Goal: Task Accomplishment & Management: Manage account settings

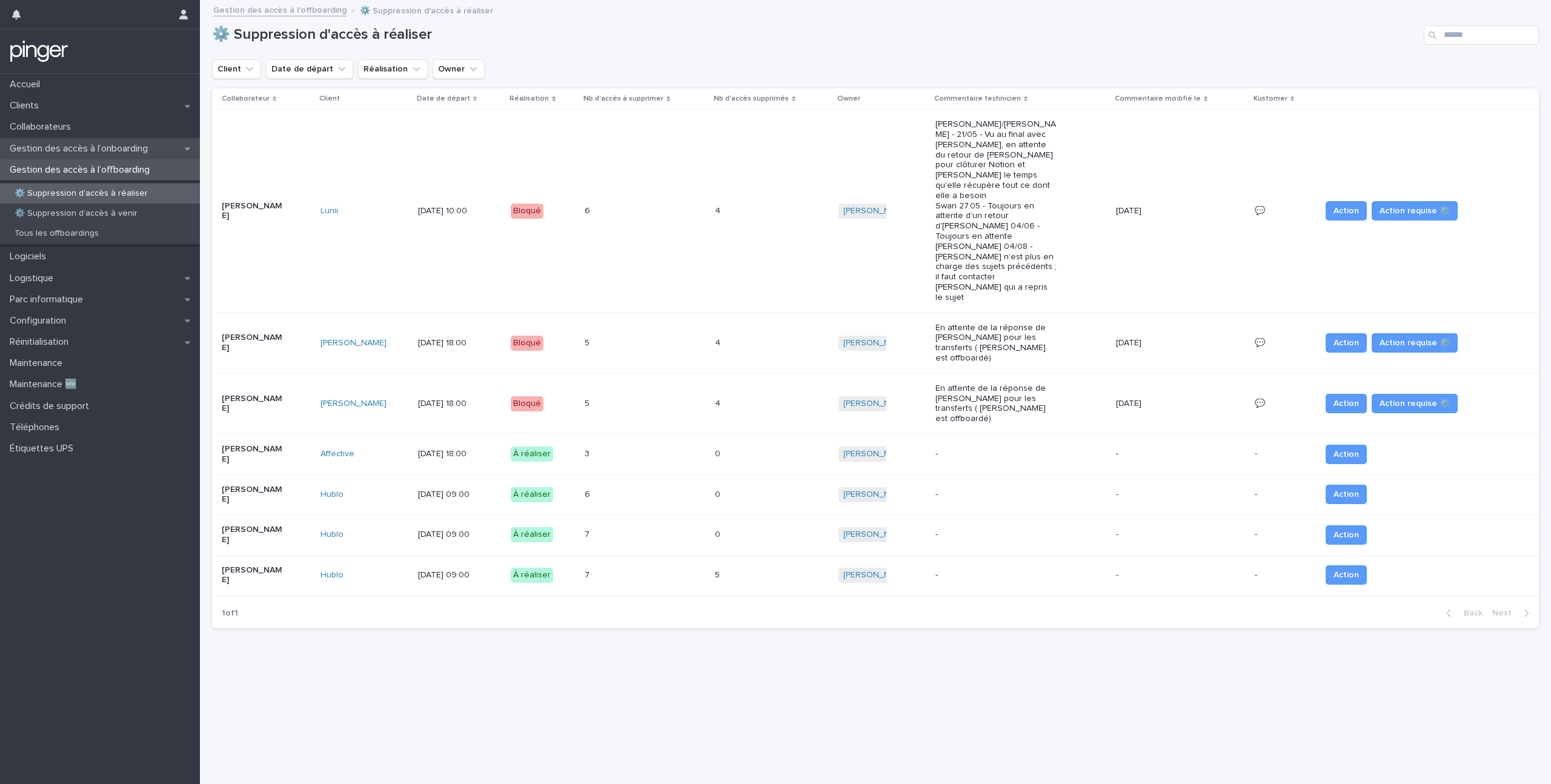
click at [70, 148] on p "Gestion des accès à l’onboarding" at bounding box center [81, 148] width 152 height 12
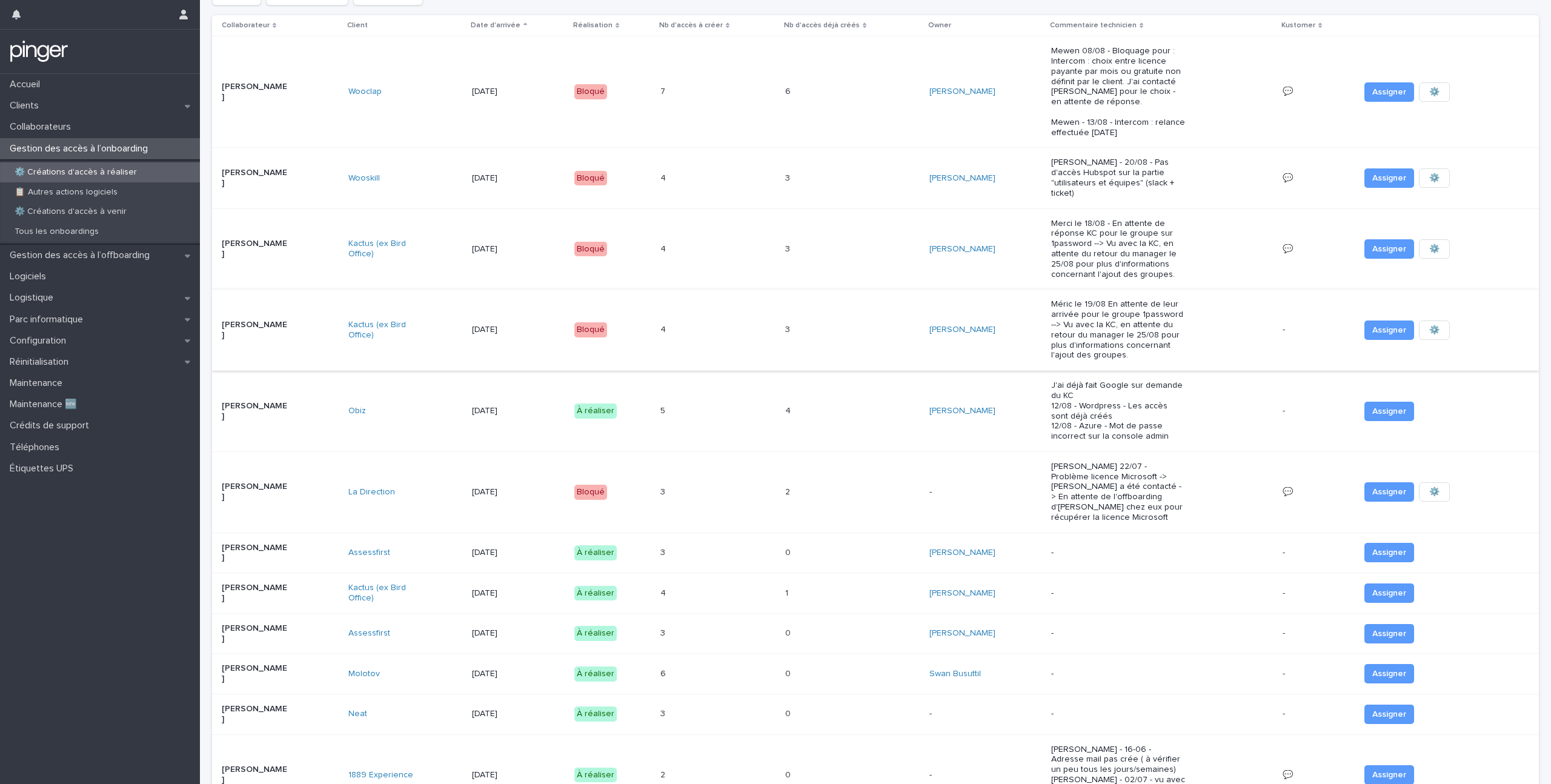
scroll to position [211, 0]
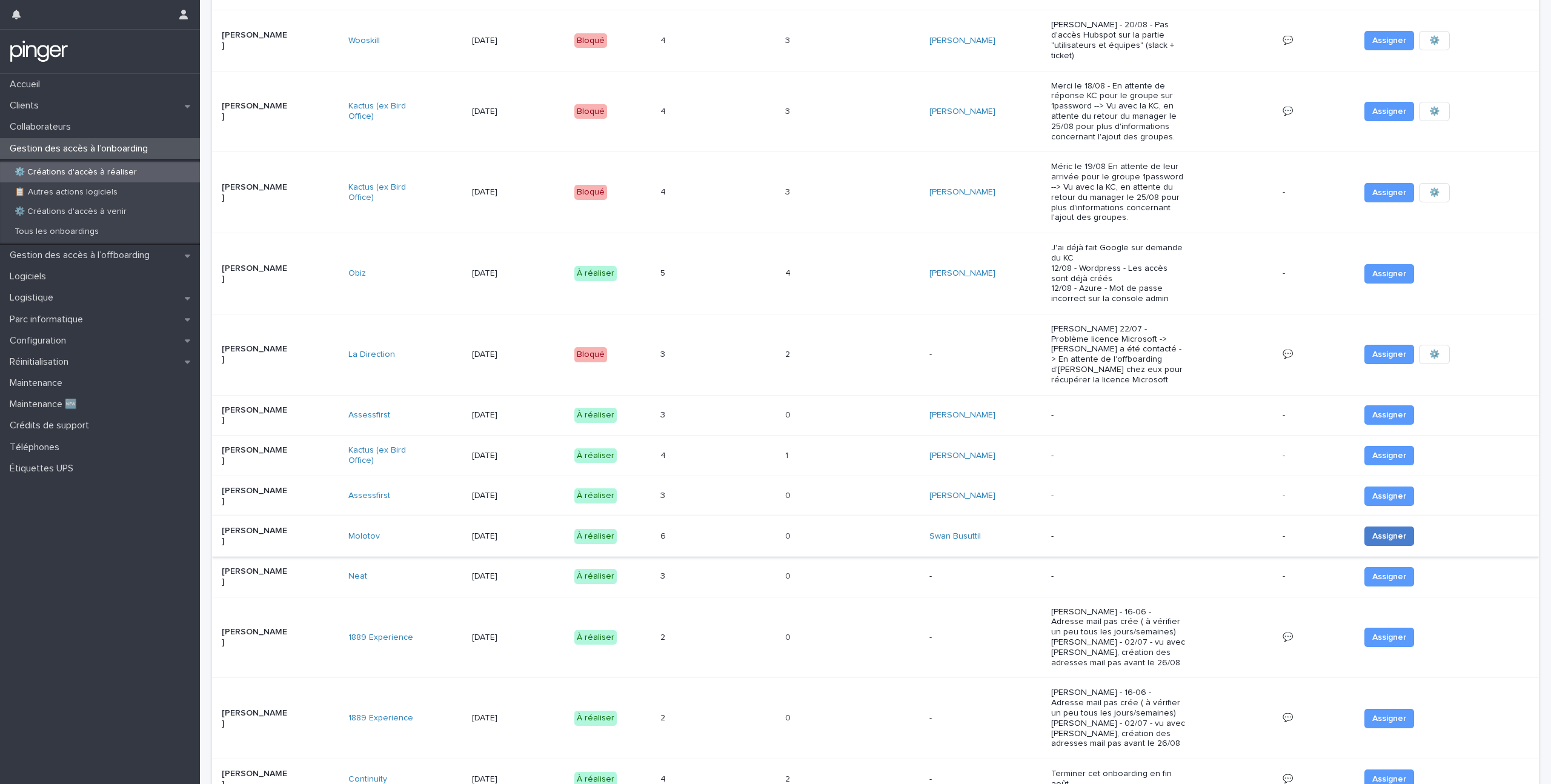
click at [1372, 530] on span "Assigner" at bounding box center [1388, 536] width 34 height 12
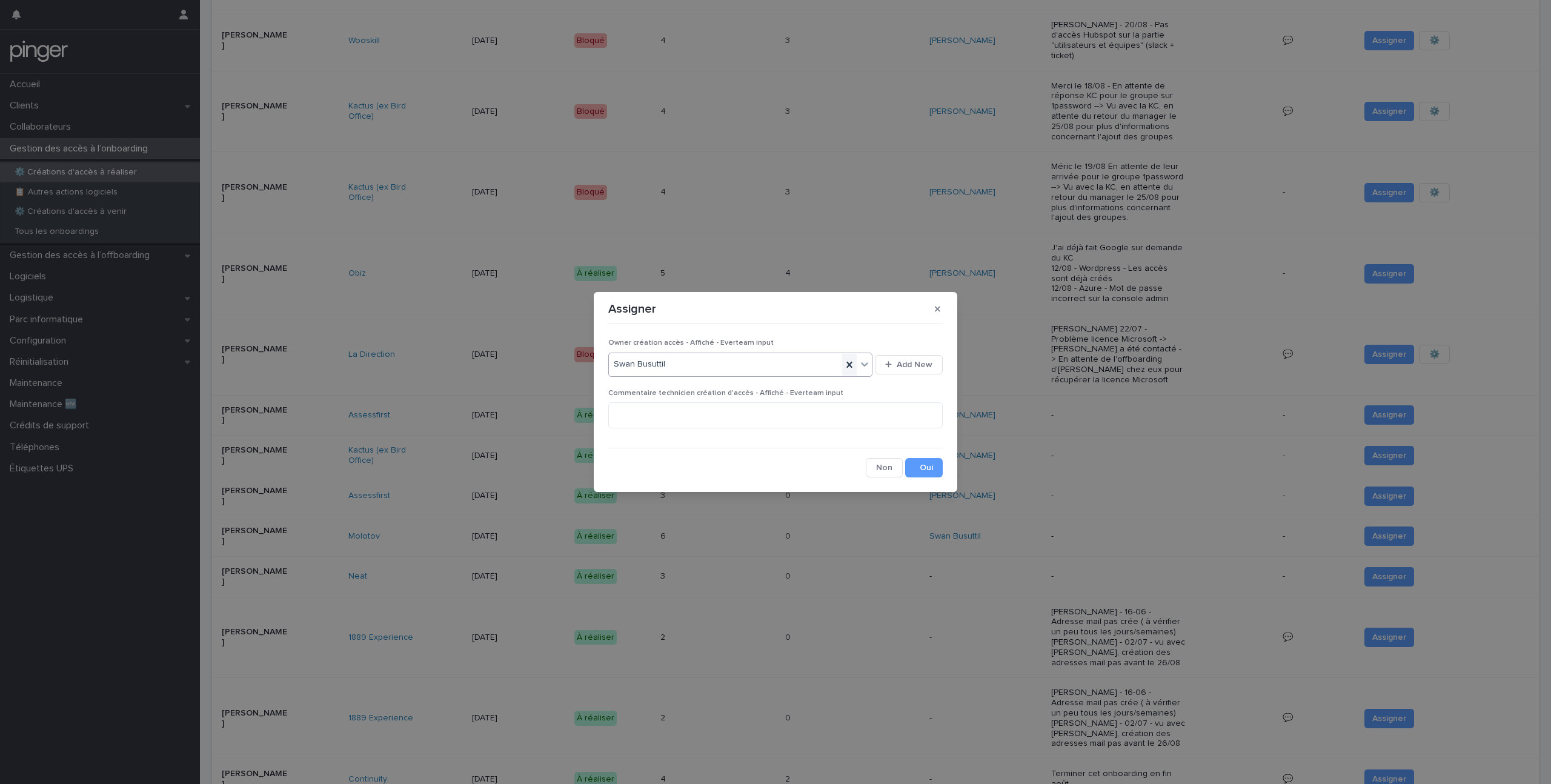
click at [845, 358] on icon at bounding box center [849, 364] width 12 height 12
click at [930, 472] on button "Save" at bounding box center [924, 467] width 38 height 20
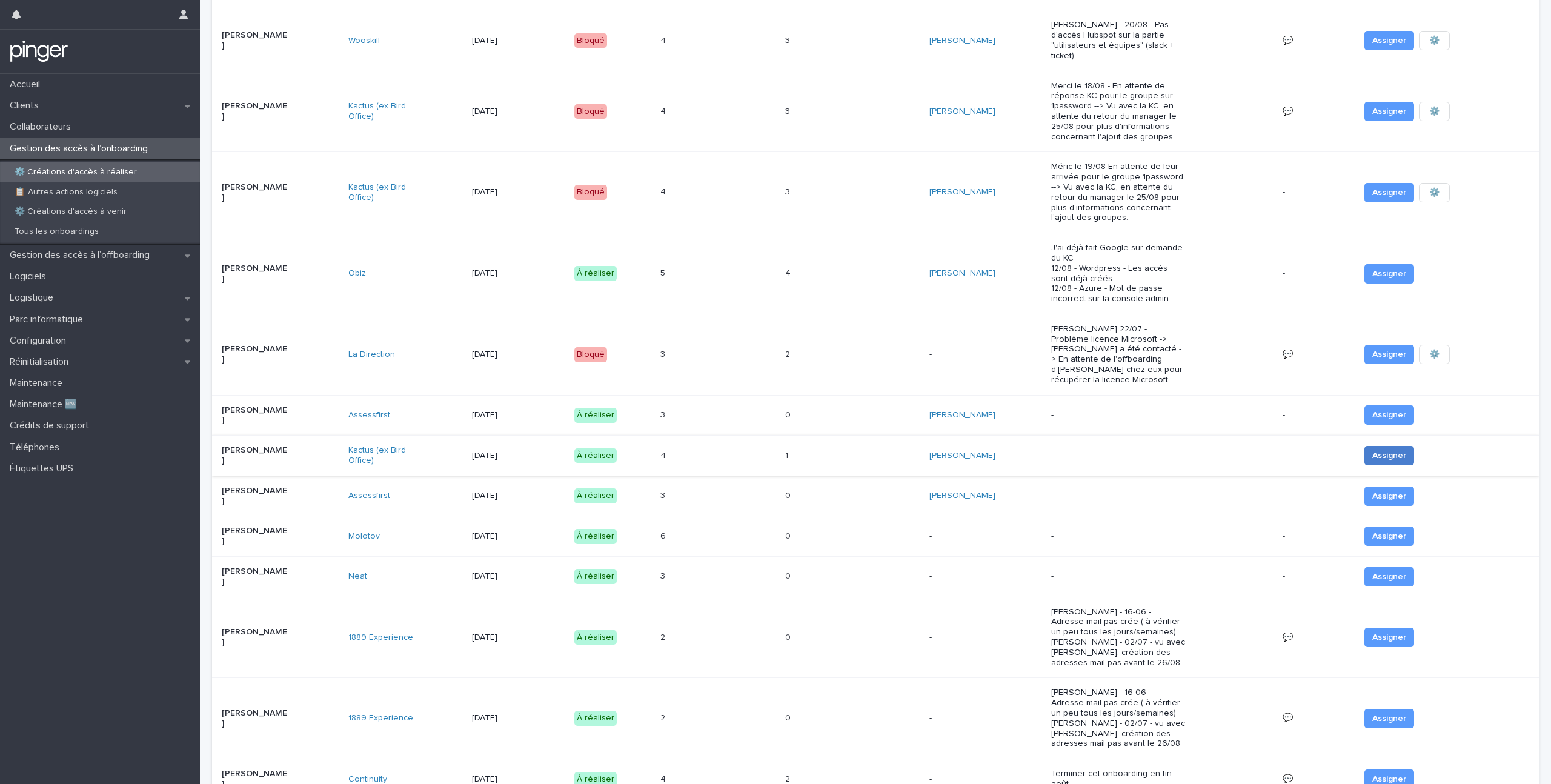
click at [1377, 446] on button "Assigner" at bounding box center [1388, 456] width 50 height 20
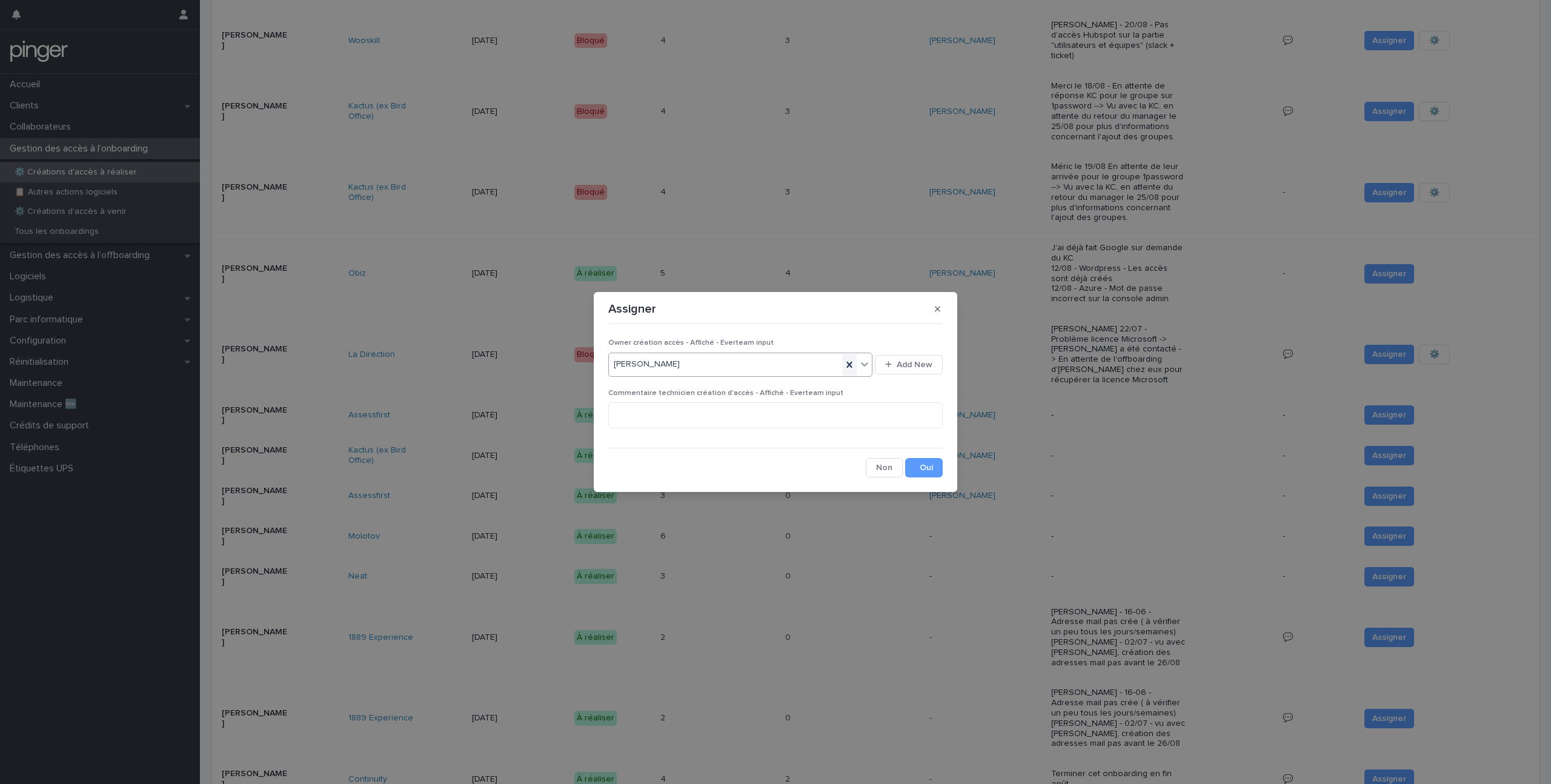
click at [852, 361] on icon at bounding box center [849, 365] width 6 height 6
click at [923, 464] on button "Save" at bounding box center [924, 467] width 38 height 20
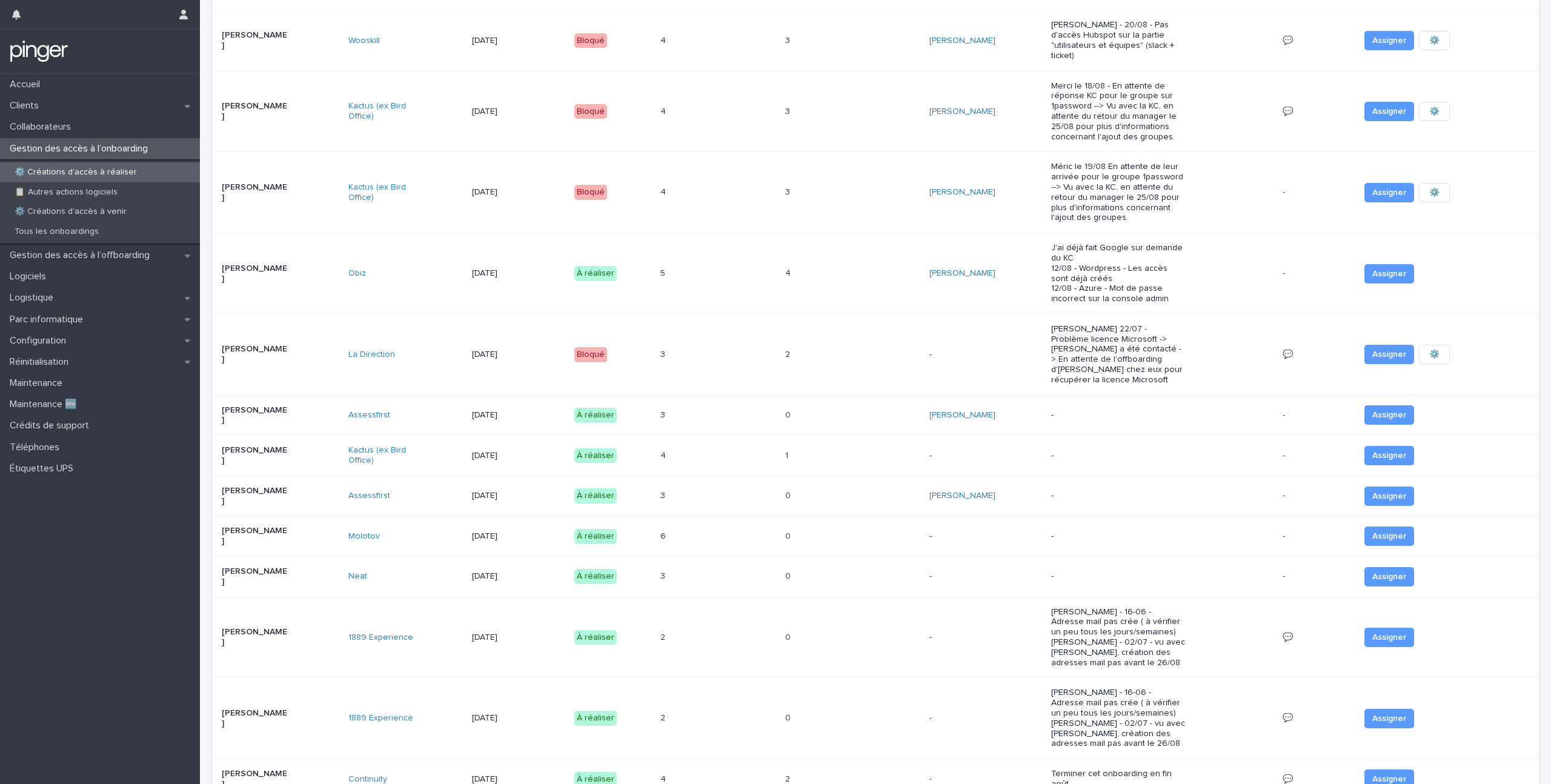
click at [277, 566] on p "[PERSON_NAME]" at bounding box center [255, 577] width 68 height 20
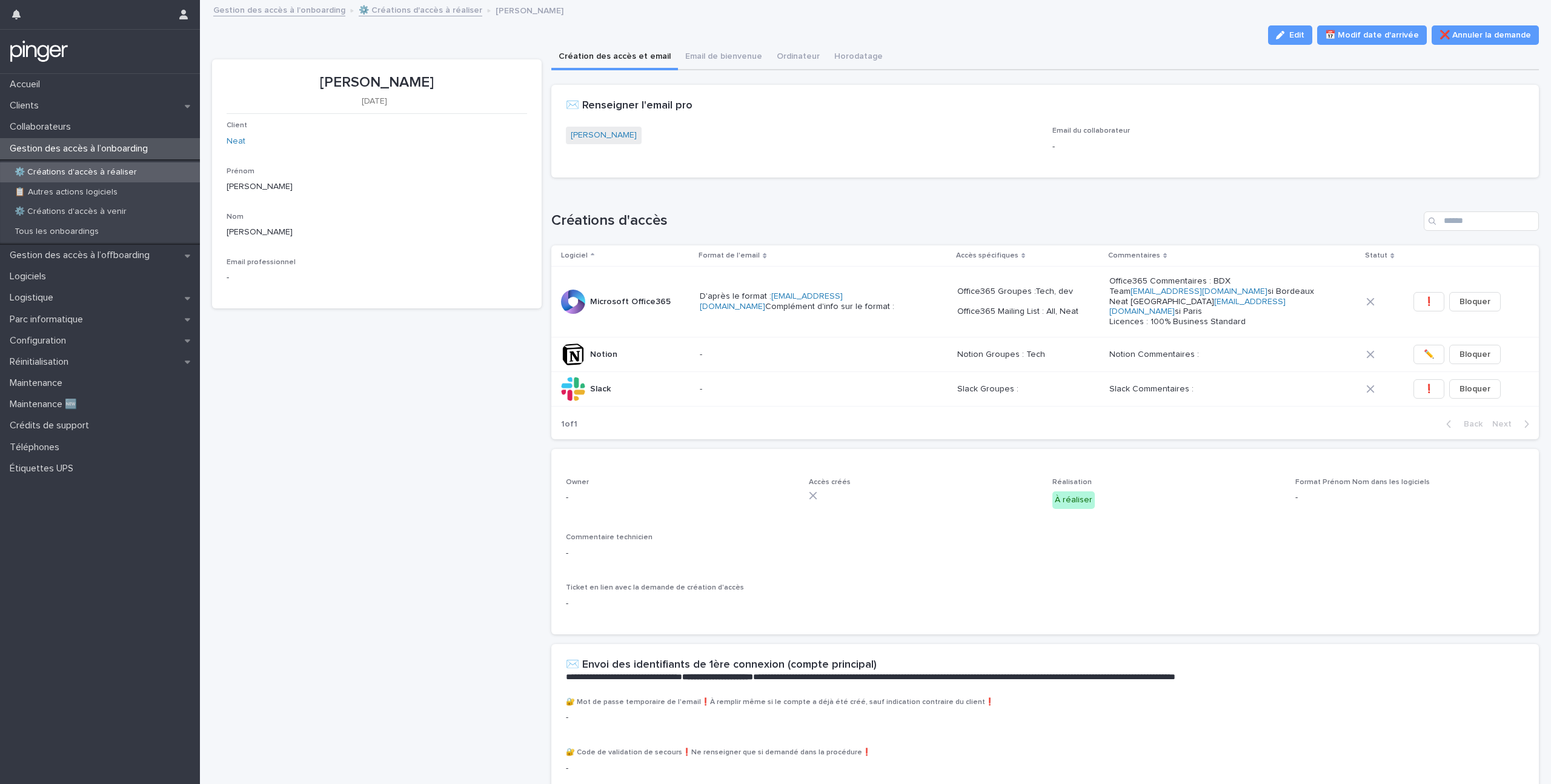
click at [908, 182] on div "Loading... Saving… ✉️ Renseigner l'email pro [PERSON_NAME] Email du collaborate…" at bounding box center [1046, 136] width 988 height 102
click at [909, 183] on div "Loading... Saving… ✉️ Renseigner l'email pro [PERSON_NAME] Email du collaborate…" at bounding box center [1046, 136] width 988 height 102
click at [417, 16] on div "Gestion des accès à l’onboarding ⚙️ Créations d'accès à réaliser [PERSON_NAME]" at bounding box center [881, 11] width 1348 height 17
click at [420, 10] on link "⚙️ Créations d'accès à réaliser" at bounding box center [420, 9] width 123 height 14
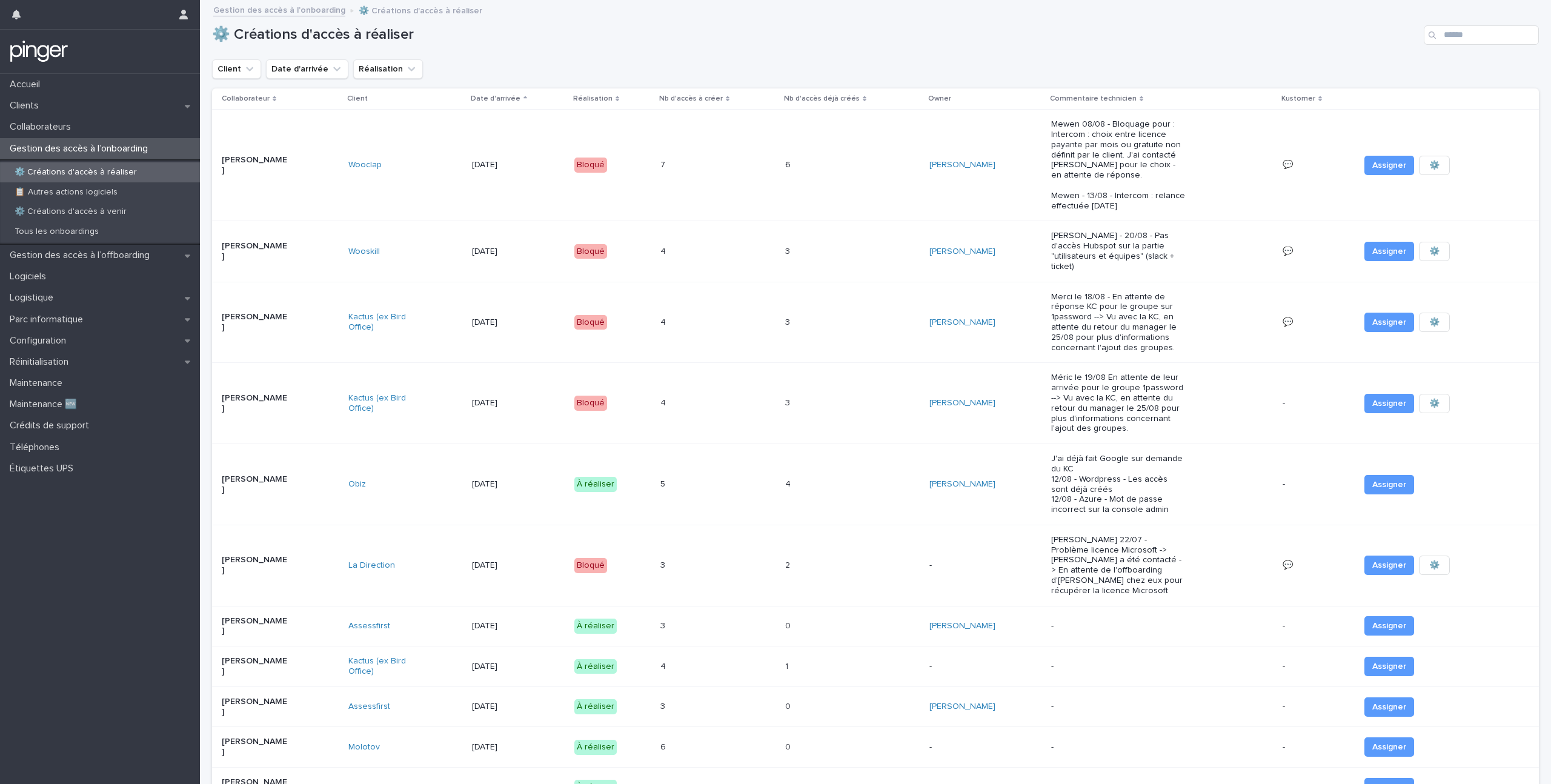
click at [1099, 464] on p "J'ai déjà fait Google sur demande du KC 12/08 - Wordpress - Les accès sont déjà…" at bounding box center [1118, 485] width 134 height 61
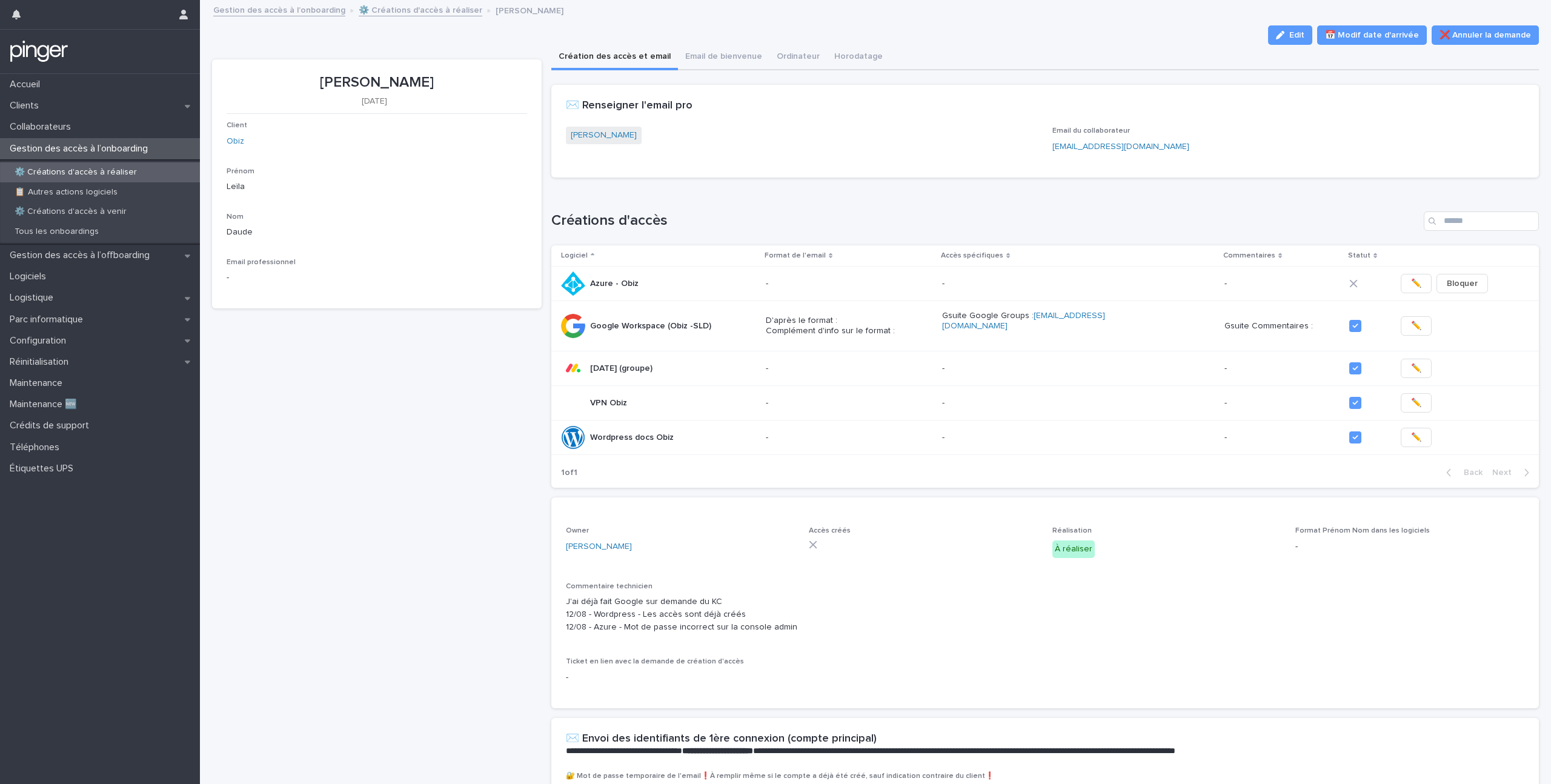
click at [886, 210] on div "Loading... Saving… Créations d'accès Logiciel Format de l'email Accès spécifiqu…" at bounding box center [1046, 343] width 988 height 311
click at [412, 85] on p "[PERSON_NAME]" at bounding box center [376, 82] width 300 height 17
copy p "[PERSON_NAME]"
click at [845, 155] on div "[PERSON_NAME]" at bounding box center [801, 141] width 472 height 30
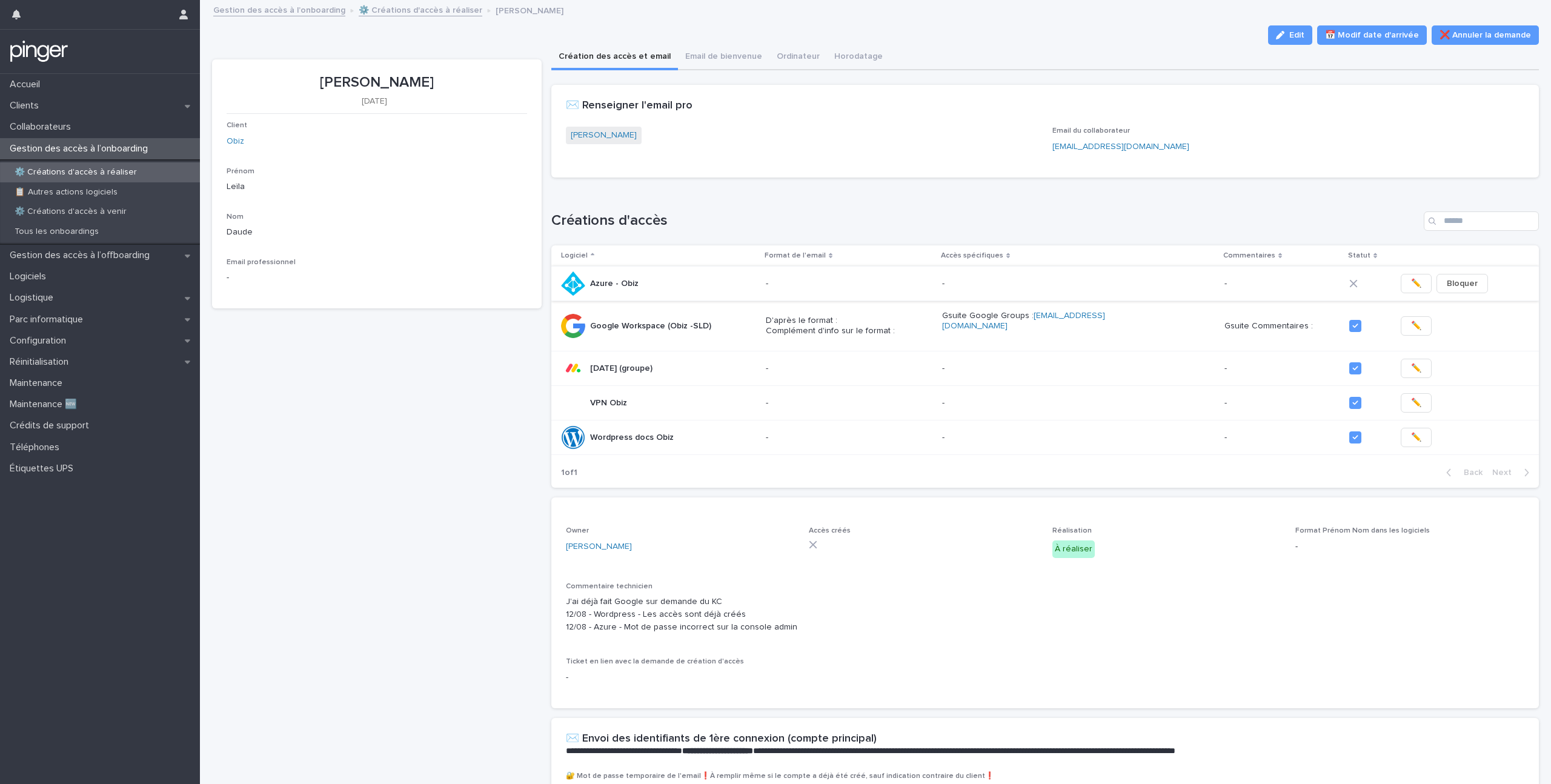
click at [1411, 285] on span "✏️" at bounding box center [1416, 283] width 10 height 12
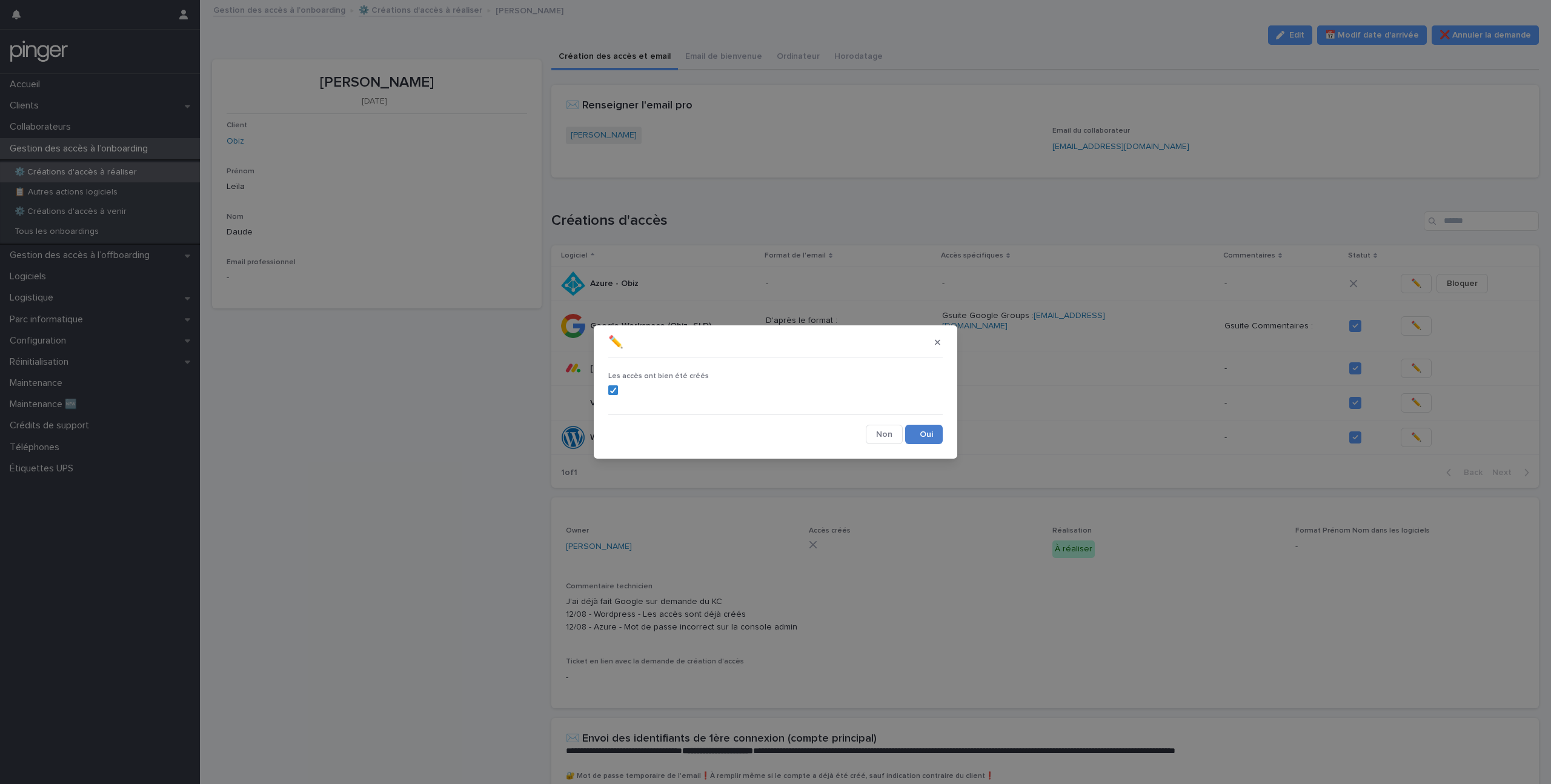
click at [930, 441] on button "Save" at bounding box center [924, 434] width 38 height 20
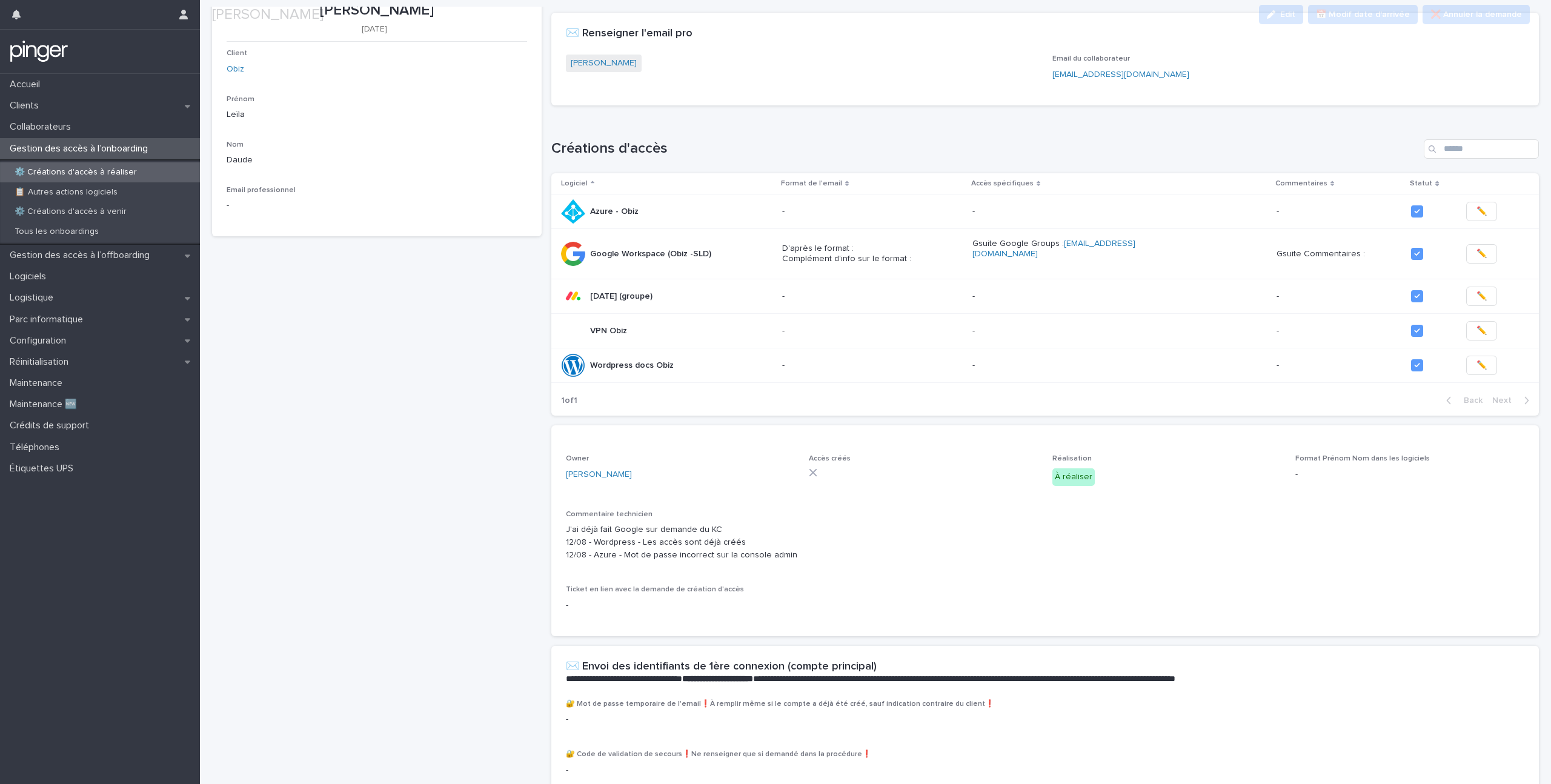
scroll to position [158, 0]
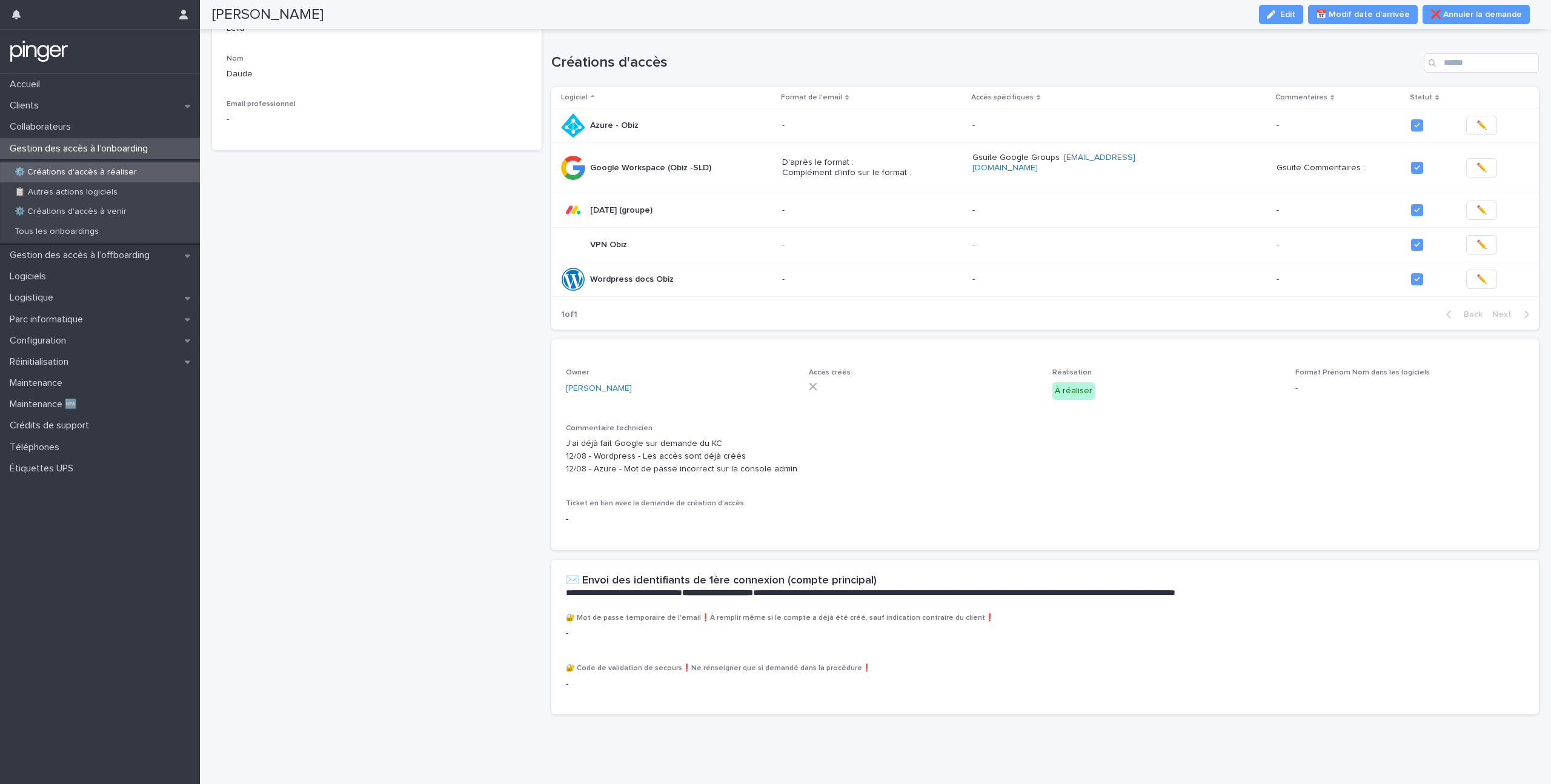
click at [1288, 25] on div "[PERSON_NAME] Edit 📅 Modif date d'arrivée ❌ [PERSON_NAME] la demande" at bounding box center [871, 14] width 1318 height 29
click at [1280, 15] on div "button" at bounding box center [1273, 14] width 13 height 9
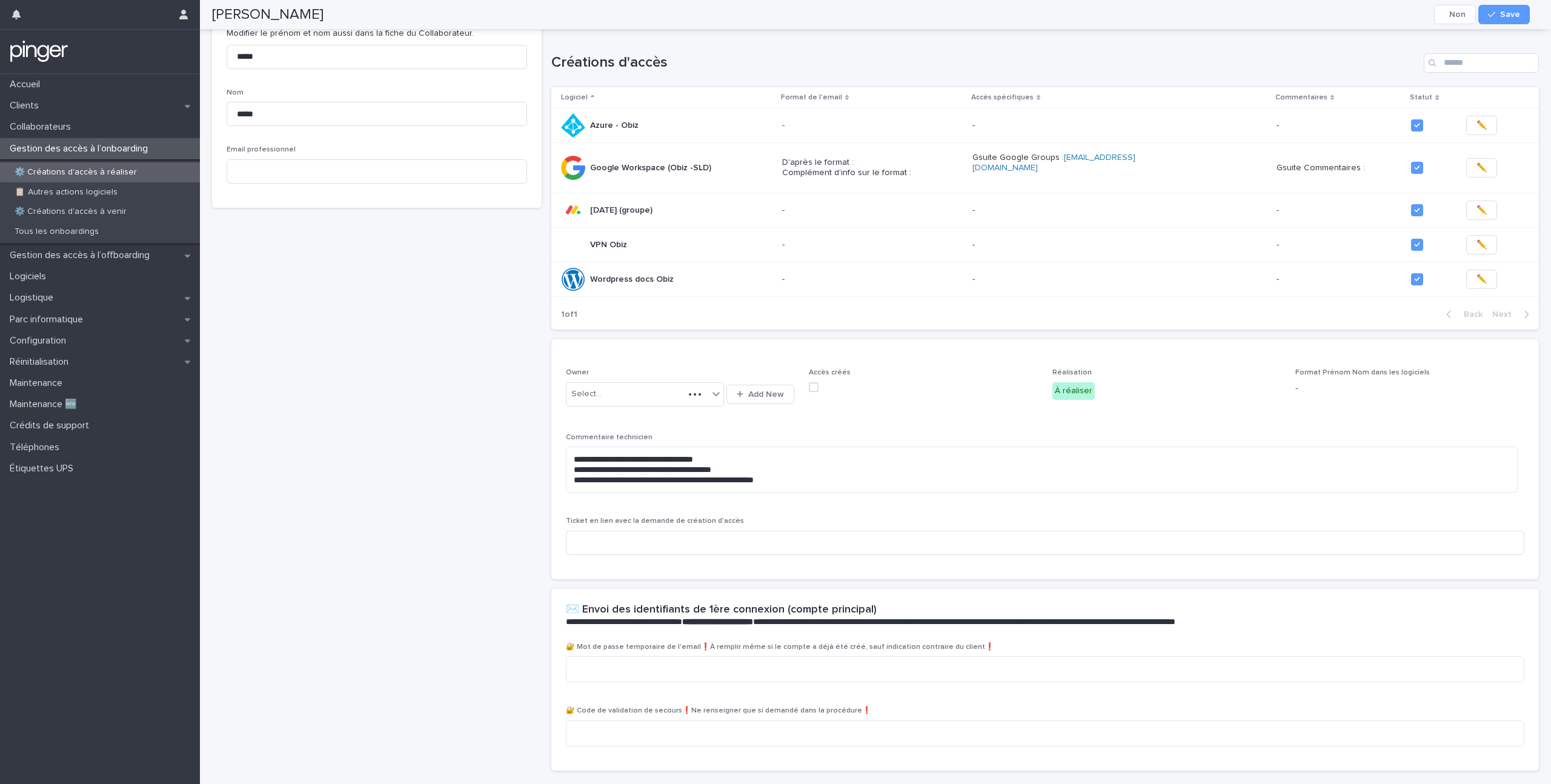
scroll to position [176, 0]
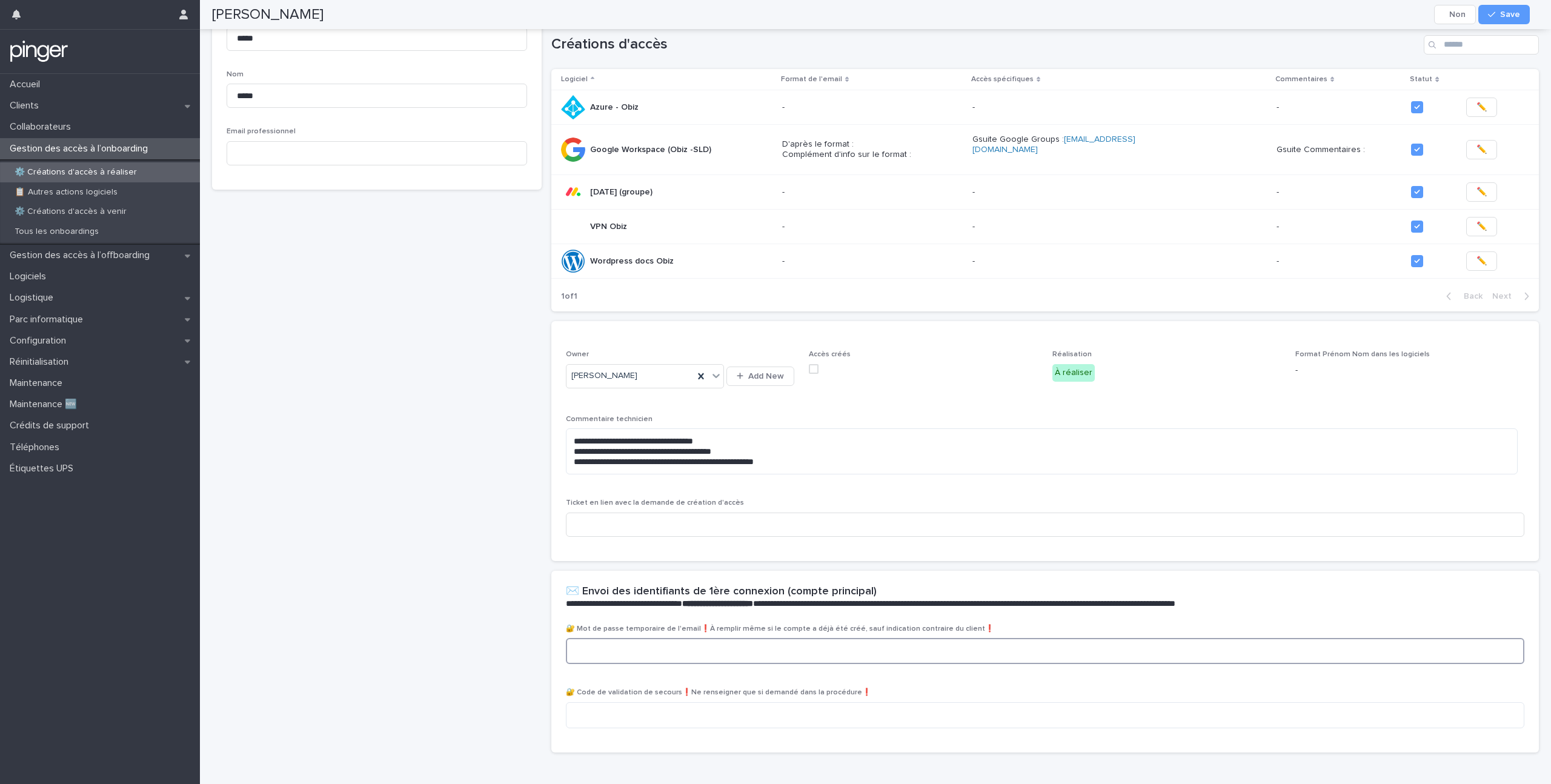
click at [661, 642] on textarea at bounding box center [1045, 650] width 959 height 26
paste textarea "**********"
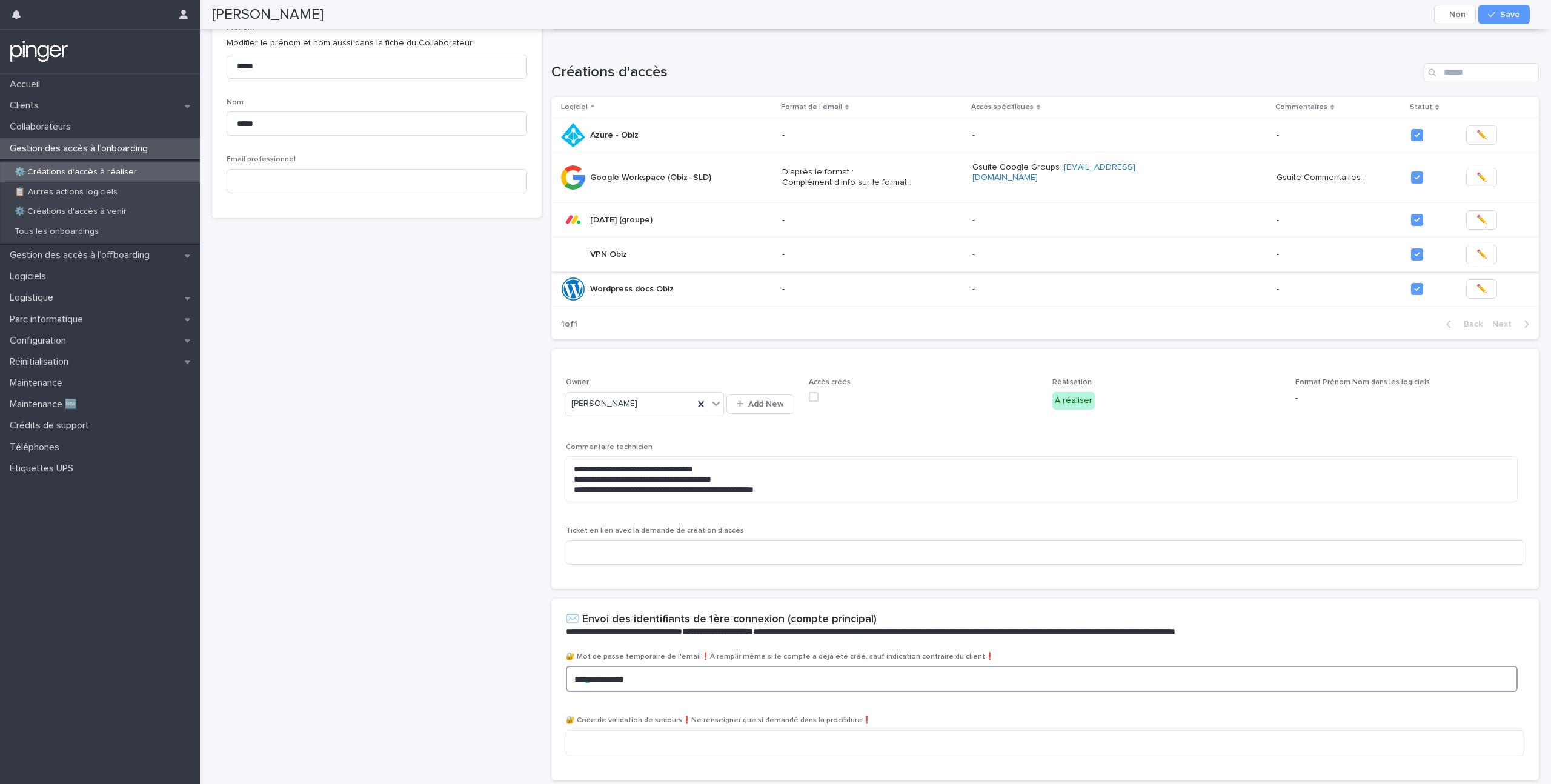
scroll to position [0, 0]
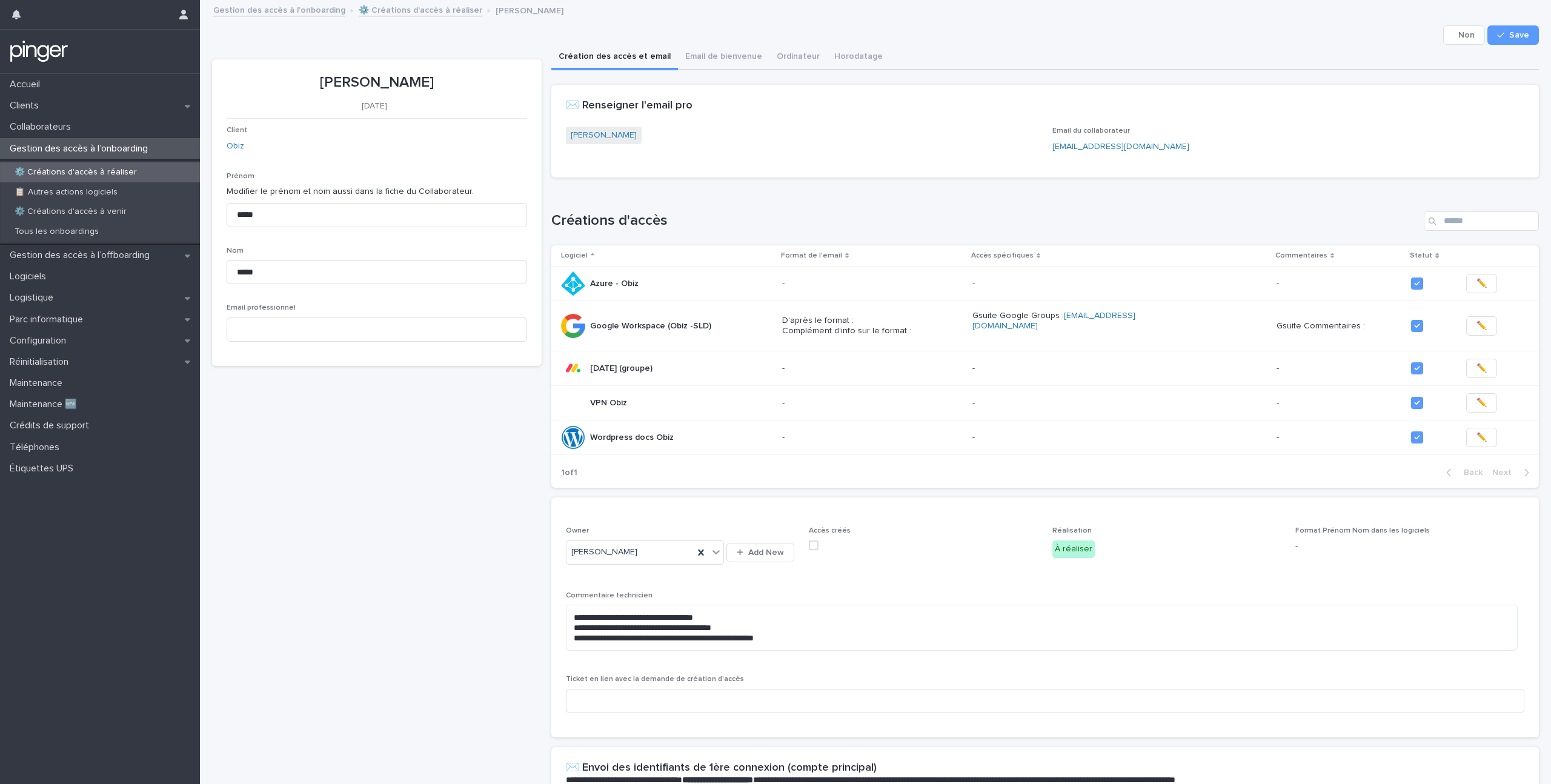
click at [811, 540] on span at bounding box center [813, 545] width 9 height 9
type textarea "**********"
click at [1510, 35] on span "Save" at bounding box center [1519, 35] width 20 height 9
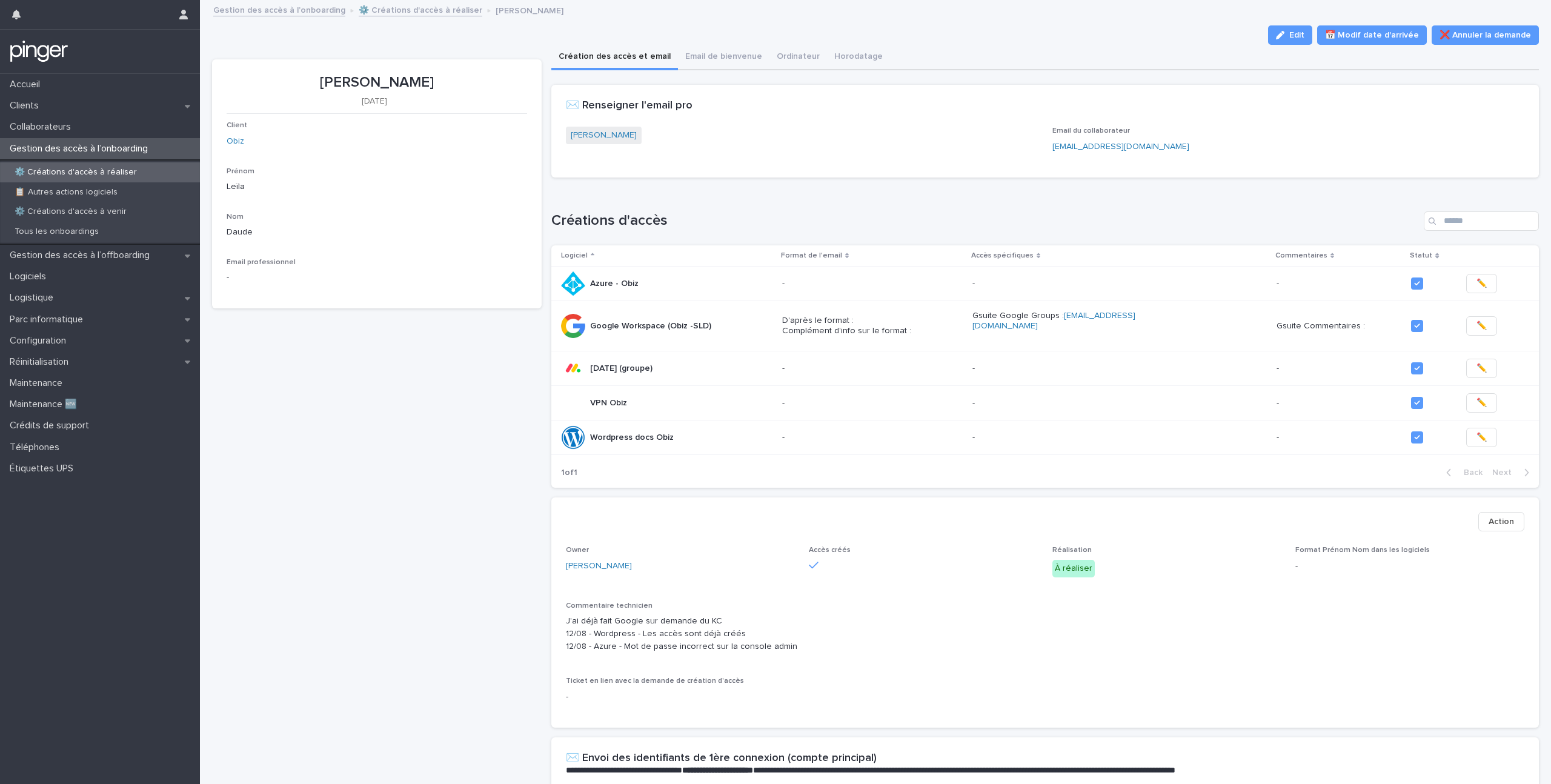
click at [449, 240] on div "Nom Daude" at bounding box center [376, 230] width 300 height 35
click at [416, 13] on link "⚙️ Créations d'accès à réaliser" at bounding box center [420, 9] width 123 height 14
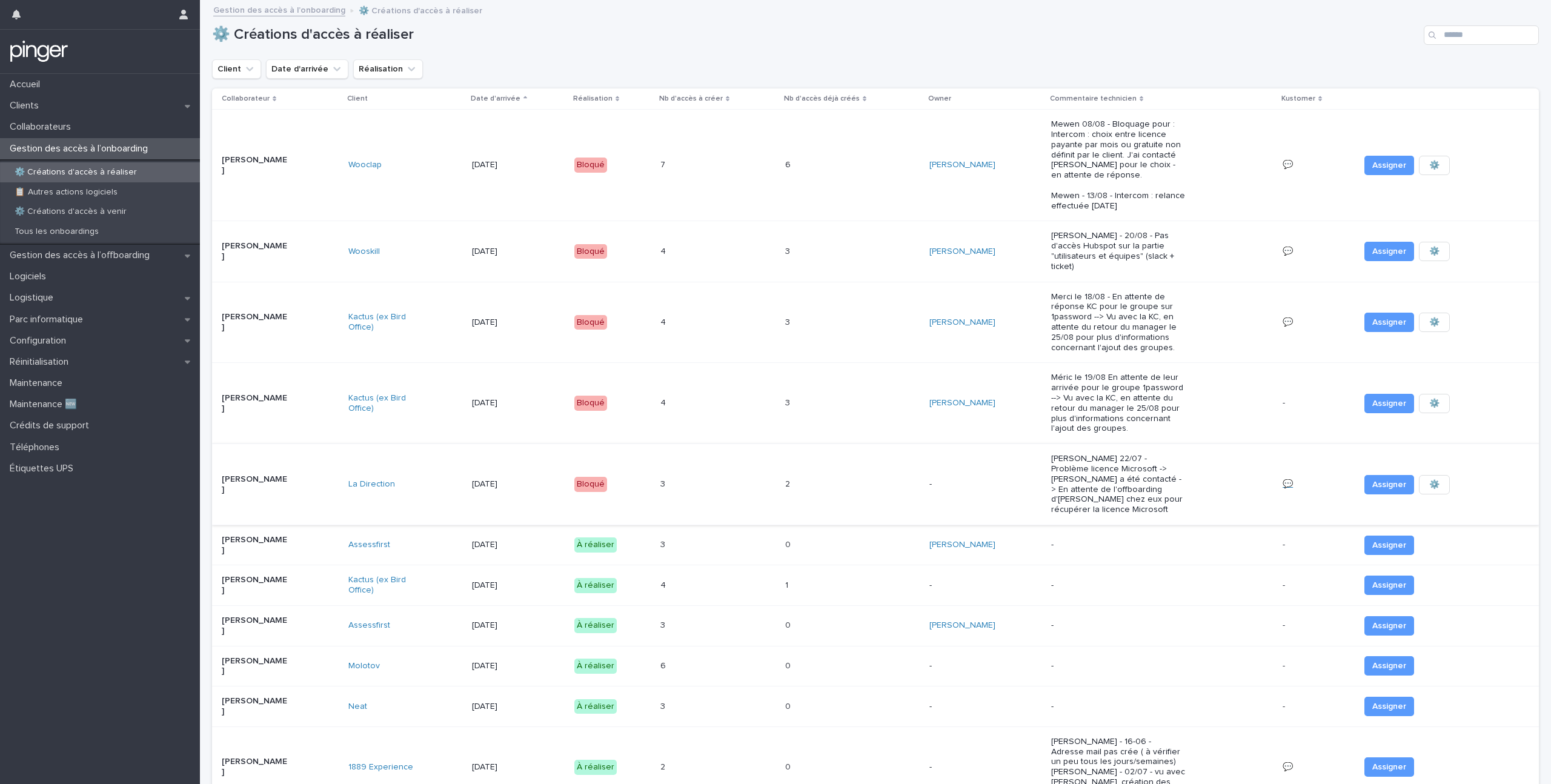
click at [1282, 480] on link "💬" at bounding box center [1287, 484] width 10 height 9
click at [1080, 454] on p "[PERSON_NAME] 22/07 - Problème licence Microsoft -> [PERSON_NAME] a été contact…" at bounding box center [1118, 485] width 134 height 61
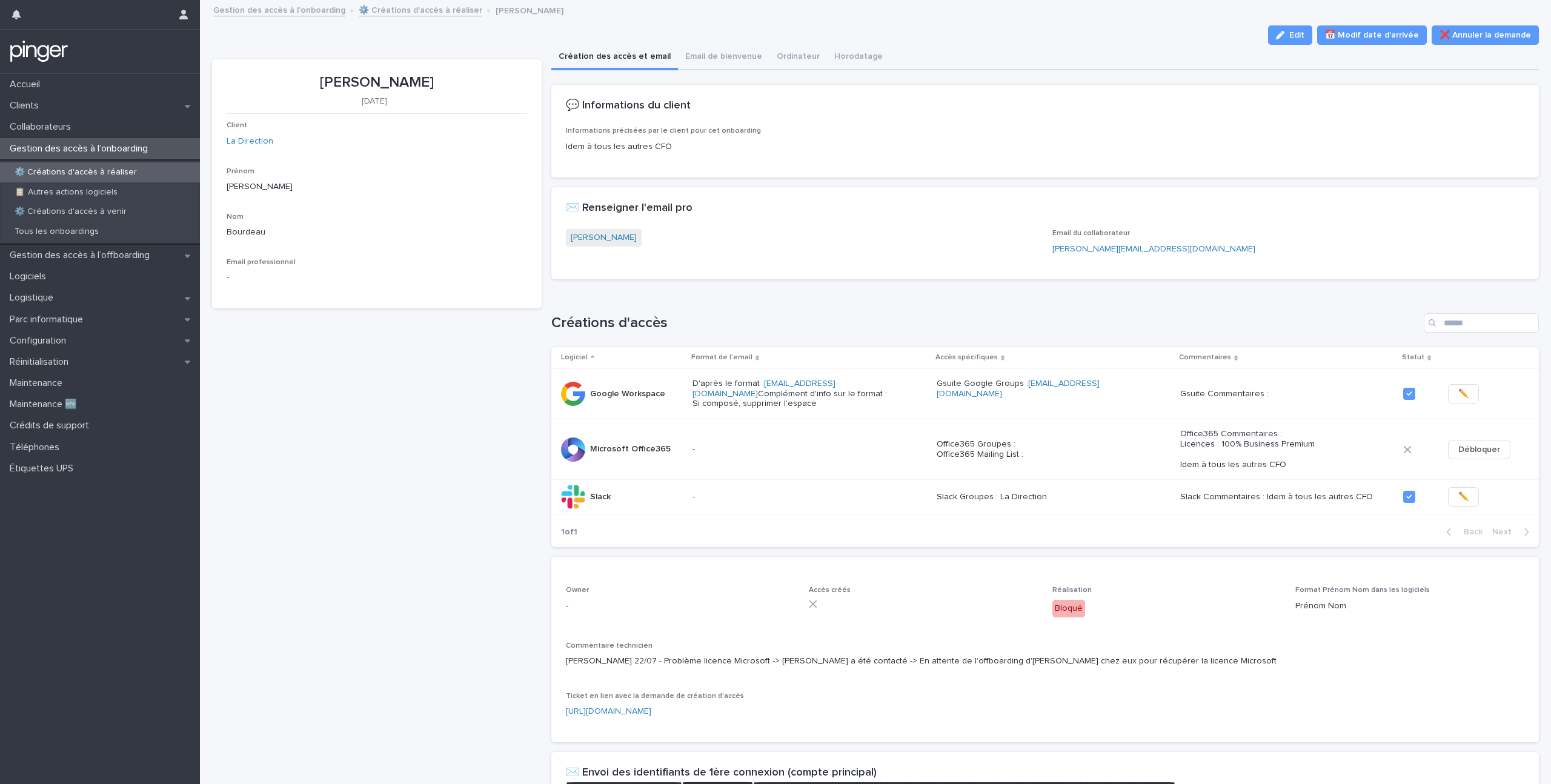
click at [967, 141] on div "Idem à tous les autres CFO" at bounding box center [1045, 145] width 959 height 15
click at [973, 147] on p "Idem à tous les autres CFO" at bounding box center [1045, 147] width 959 height 13
click at [1458, 451] on span "Débloquer" at bounding box center [1479, 449] width 42 height 12
click at [1434, 453] on span "✏️" at bounding box center [1439, 449] width 10 height 12
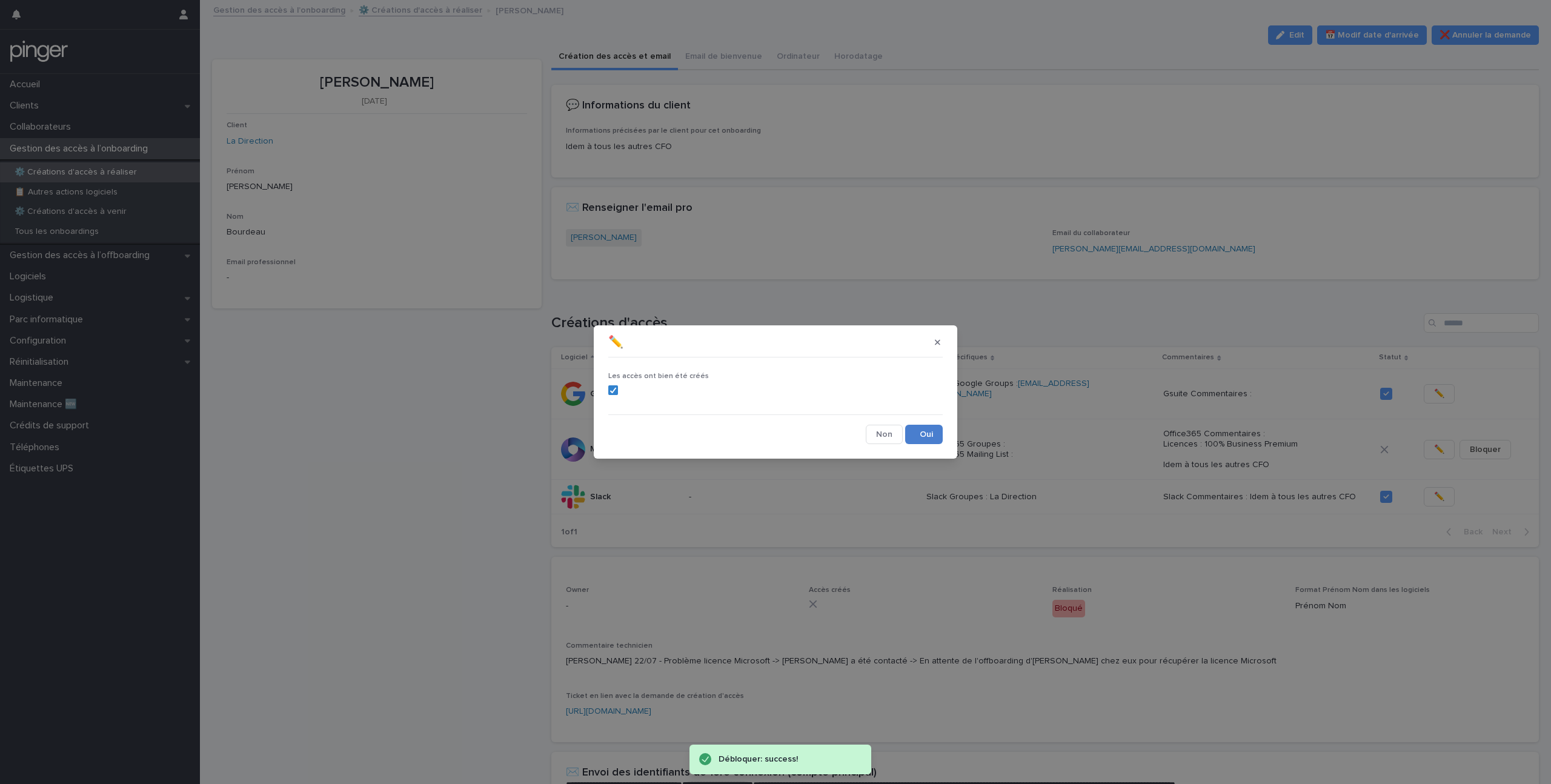
click at [930, 438] on button "Save" at bounding box center [924, 434] width 38 height 20
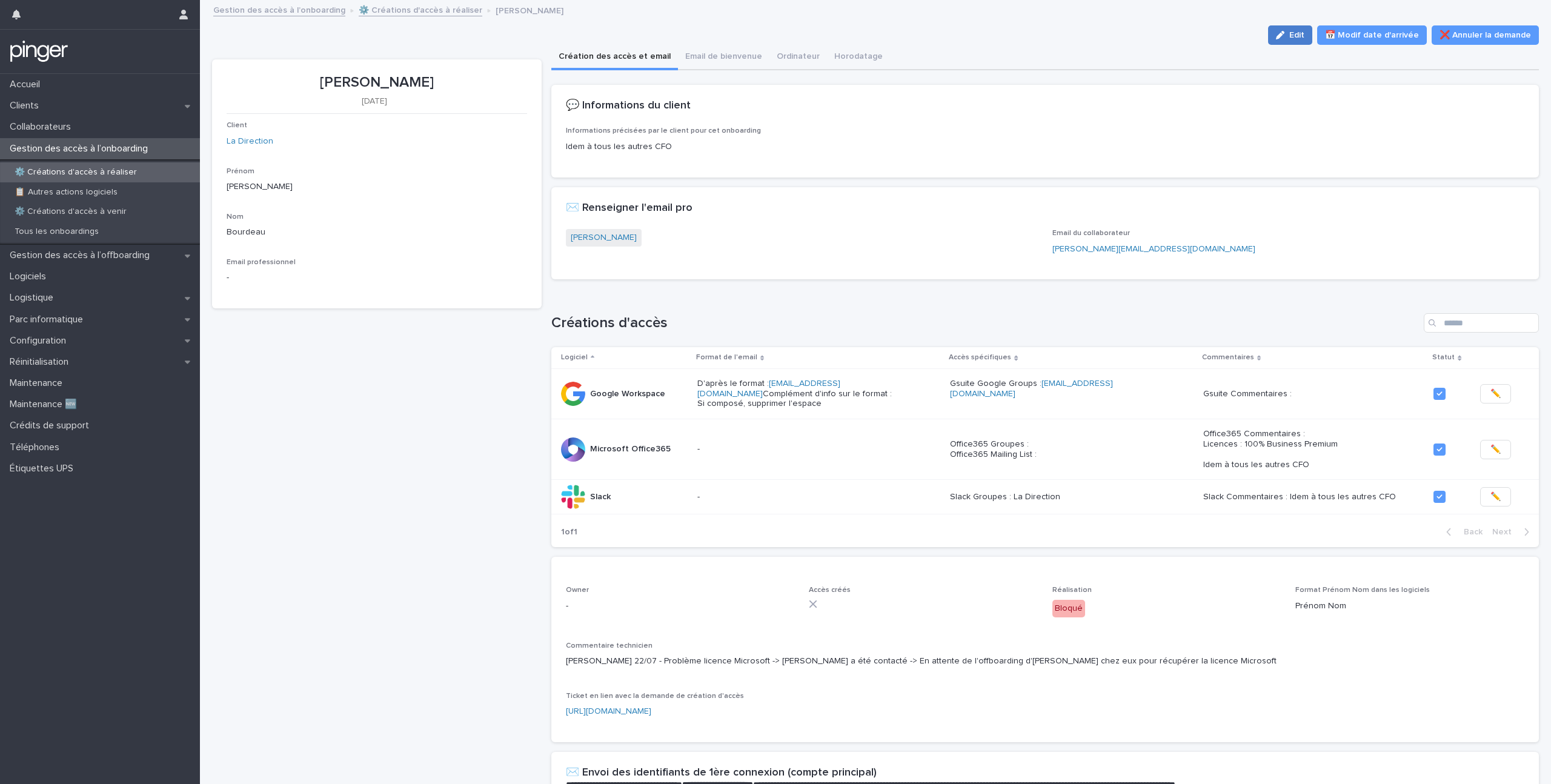
click at [1297, 38] on button "Edit" at bounding box center [1290, 35] width 44 height 20
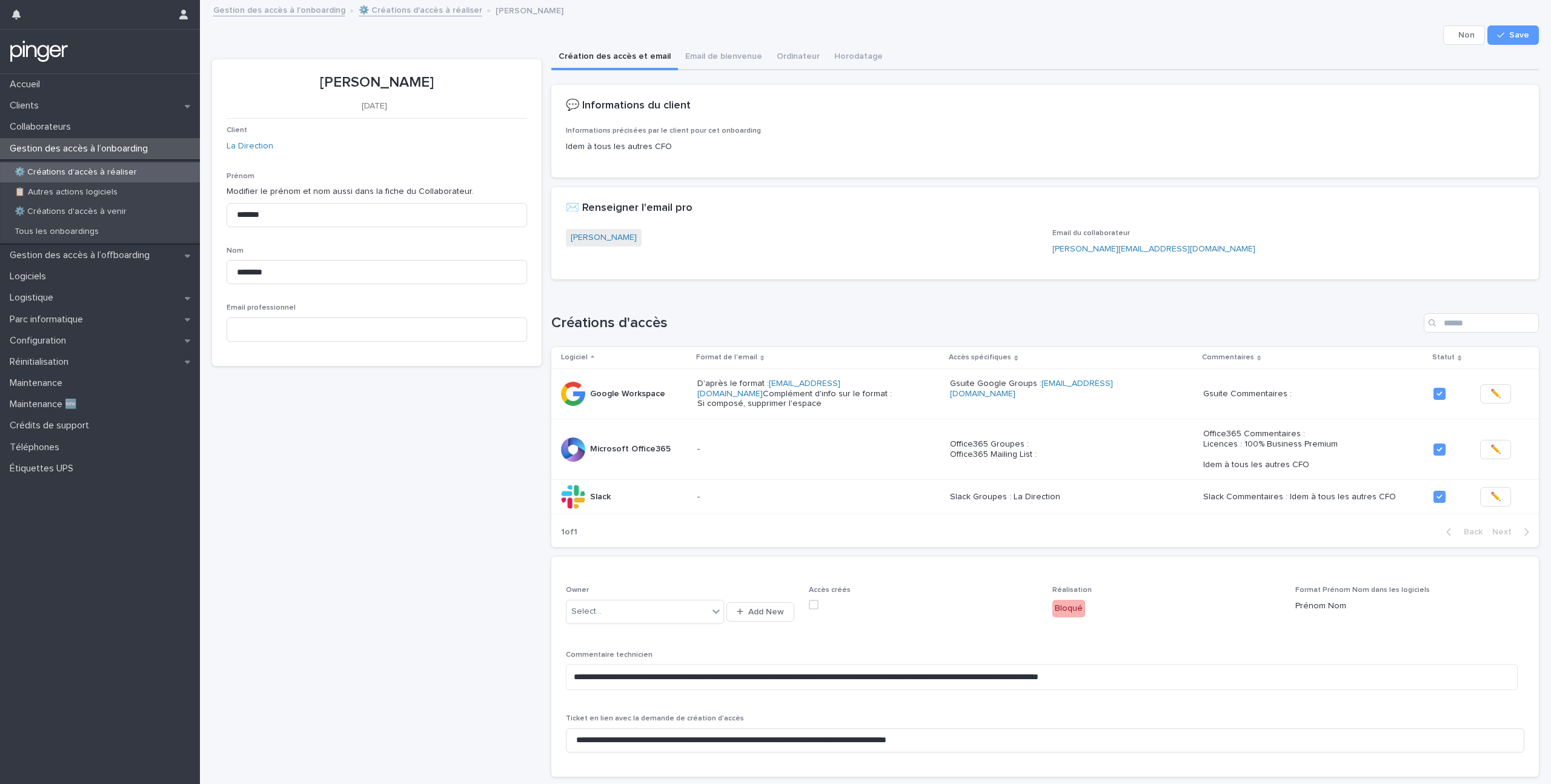
click at [808, 610] on span at bounding box center [813, 604] width 9 height 9
click at [1509, 49] on div "Création des accès et email Email de bienvenue Ordinateur Horodatage" at bounding box center [1046, 57] width 988 height 25
click at [1509, 35] on span "Save" at bounding box center [1519, 35] width 20 height 9
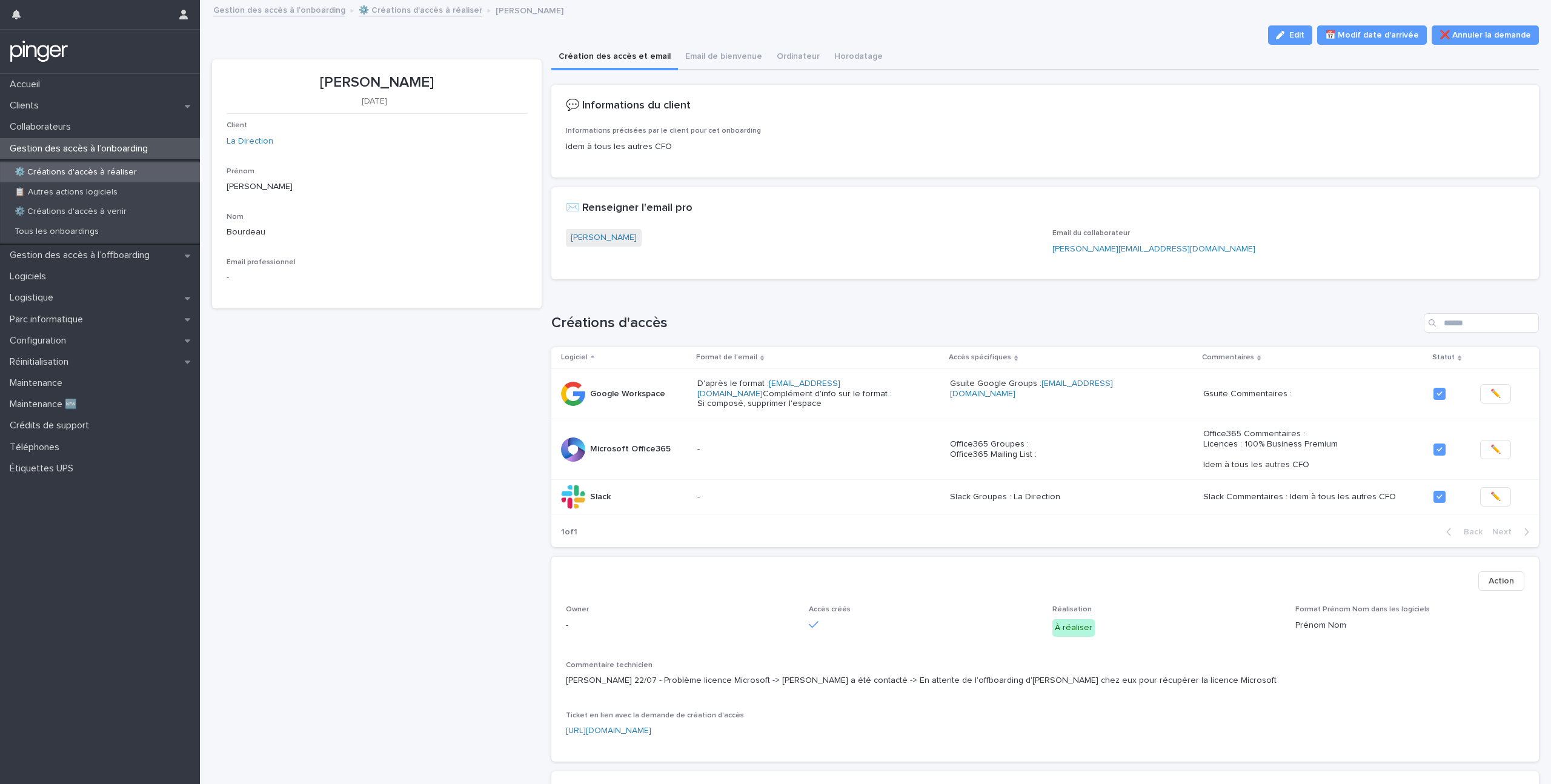
click at [450, 15] on link "⚙️ Créations d'accès à réaliser" at bounding box center [420, 9] width 123 height 14
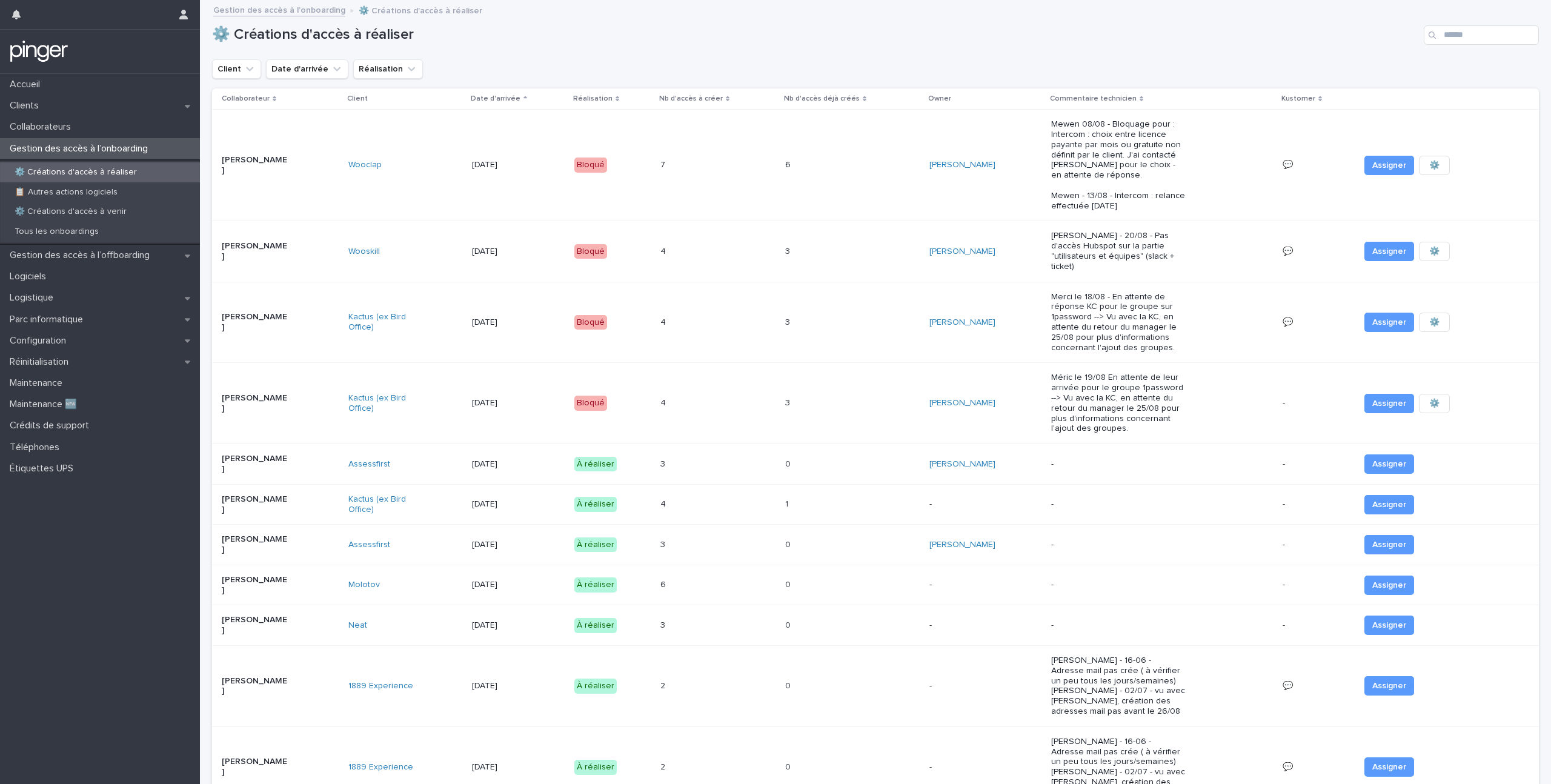
click at [555, 58] on div "⚙️ Créations d'accès à réaliser" at bounding box center [875, 31] width 1327 height 58
click at [89, 250] on p "Gestion des accès à l’offboarding" at bounding box center [82, 255] width 155 height 12
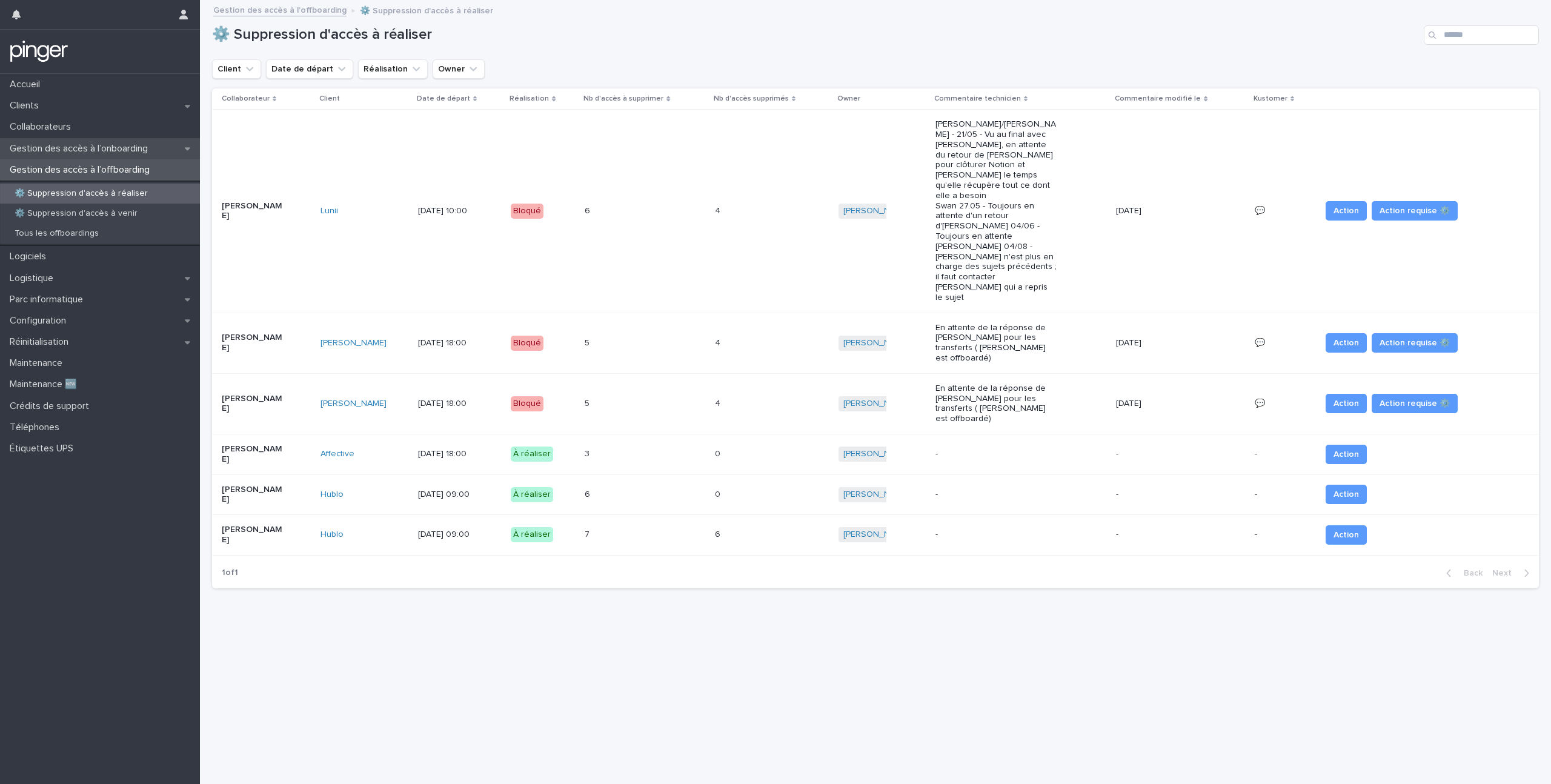
click at [109, 147] on p "Gestion des accès à l’onboarding" at bounding box center [81, 148] width 152 height 12
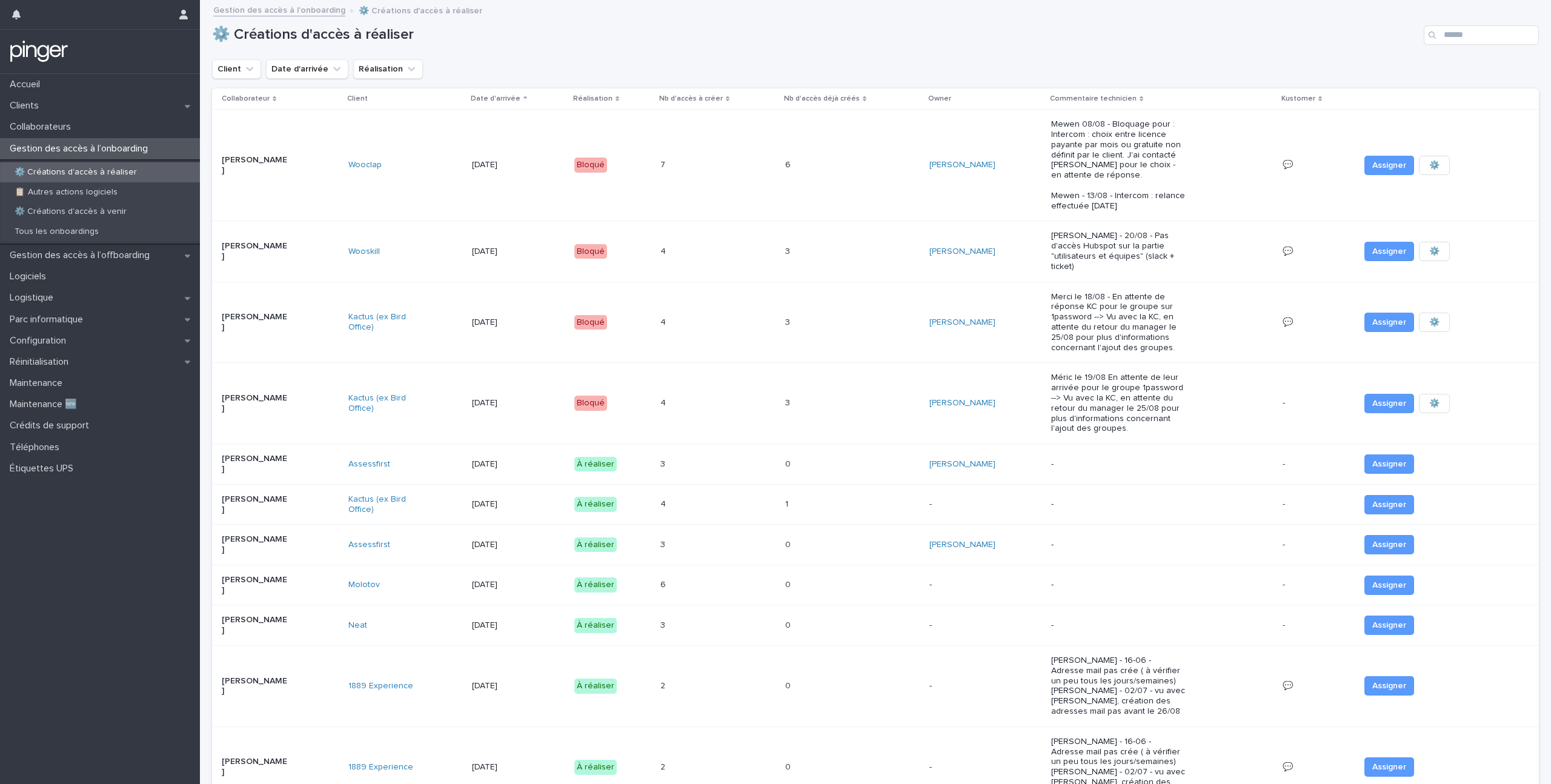
click at [110, 179] on div "⚙️ Créations d'accès à réaliser" at bounding box center [100, 172] width 200 height 20
click at [718, 60] on div "Client Date d'arrivée Réalisation" at bounding box center [875, 69] width 1327 height 20
click at [849, 64] on div "Client Date d'arrivée Réalisation" at bounding box center [875, 69] width 1327 height 20
click at [1282, 166] on link "💬" at bounding box center [1287, 164] width 10 height 9
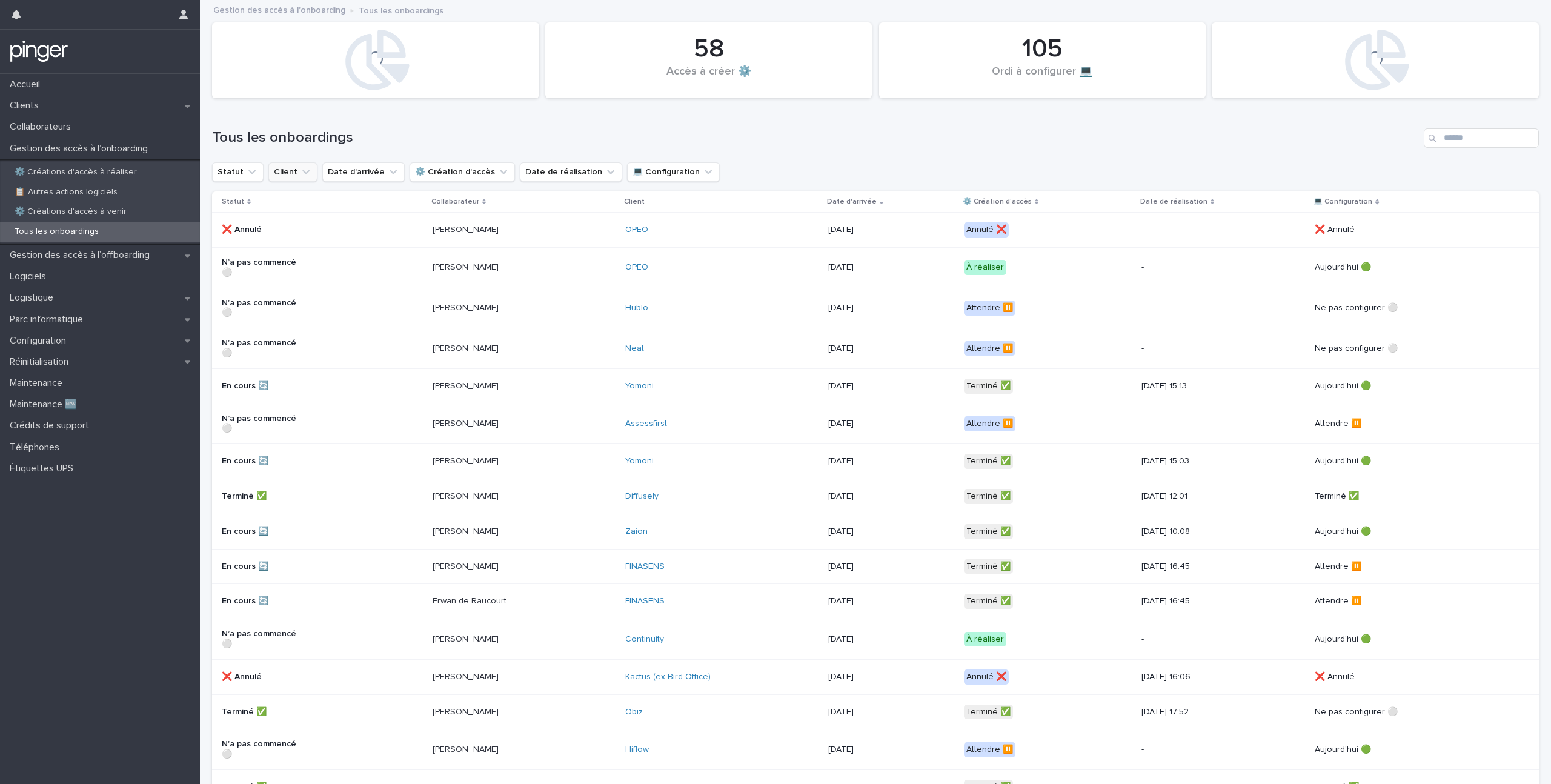
click at [298, 178] on button "Client" at bounding box center [293, 172] width 49 height 20
type input "***"
click at [300, 243] on div "Obiz" at bounding box center [346, 249] width 155 height 20
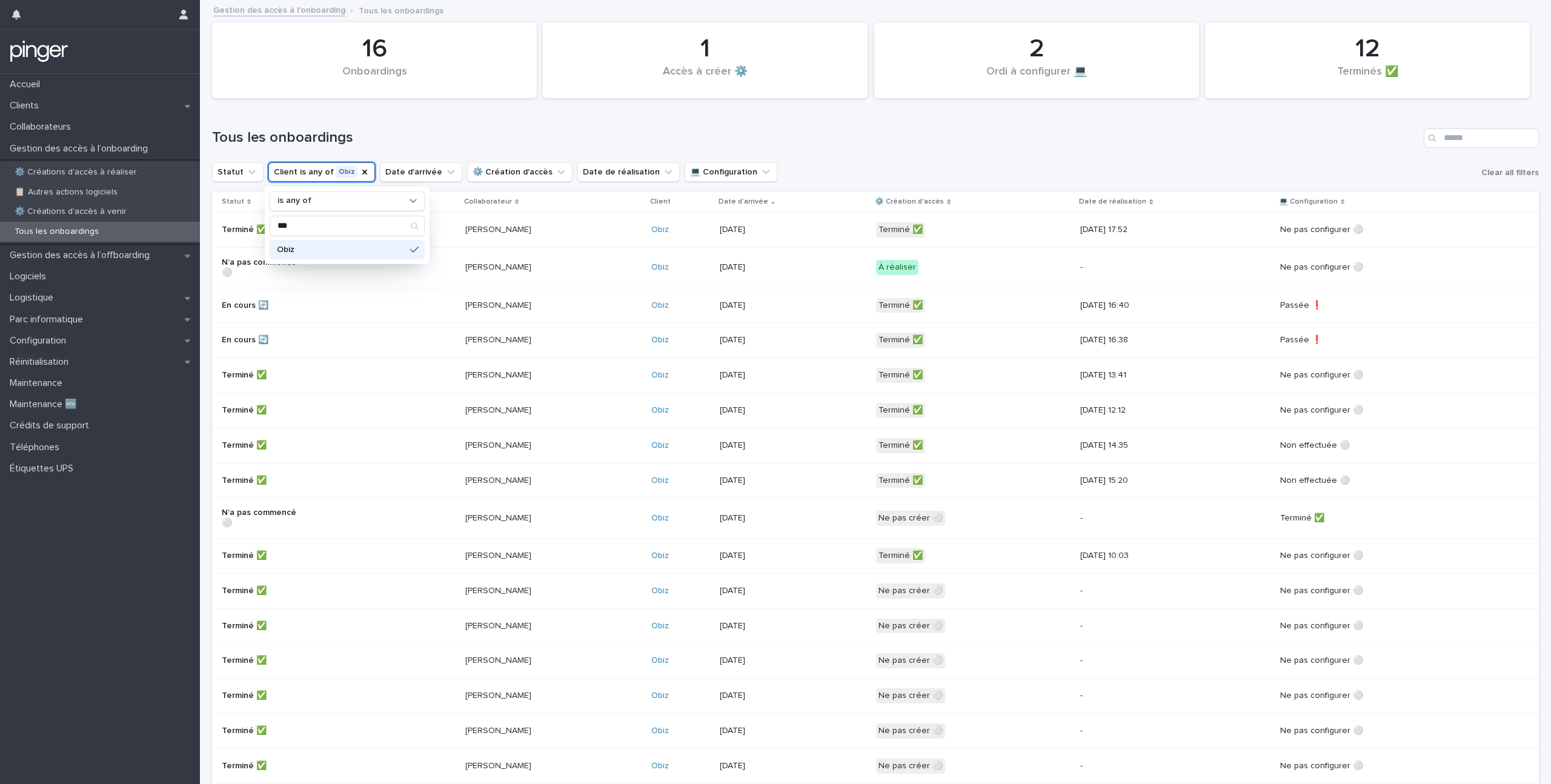
click at [406, 141] on h1 "Tous les onboardings" at bounding box center [816, 137] width 1207 height 17
click at [366, 211] on th "Statut" at bounding box center [336, 202] width 248 height 21
click at [367, 222] on div "Terminé ✅" at bounding box center [339, 229] width 234 height 20
